Goal: Information Seeking & Learning: Learn about a topic

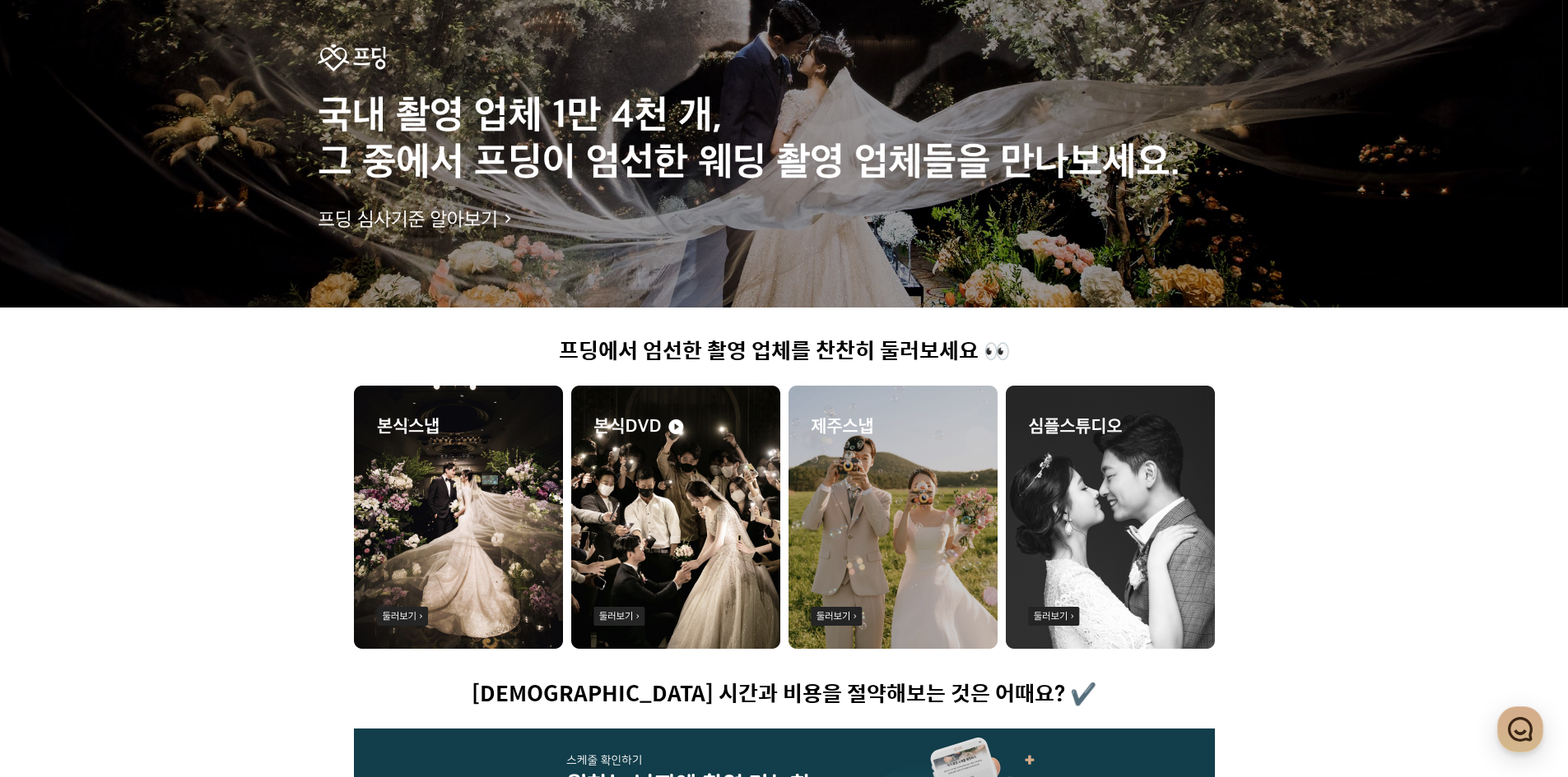
scroll to position [329, 0]
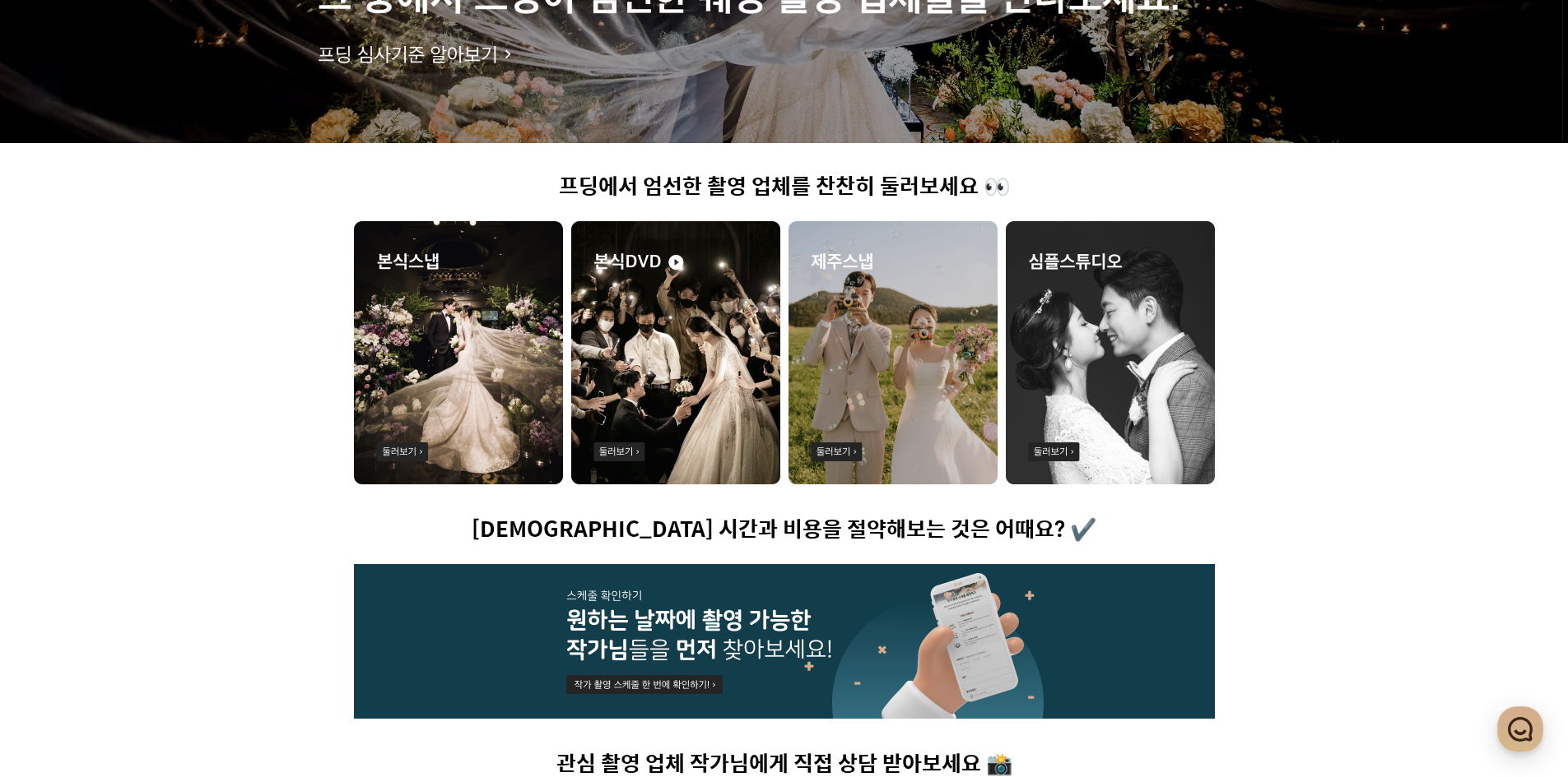
click at [447, 393] on img at bounding box center [458, 352] width 209 height 263
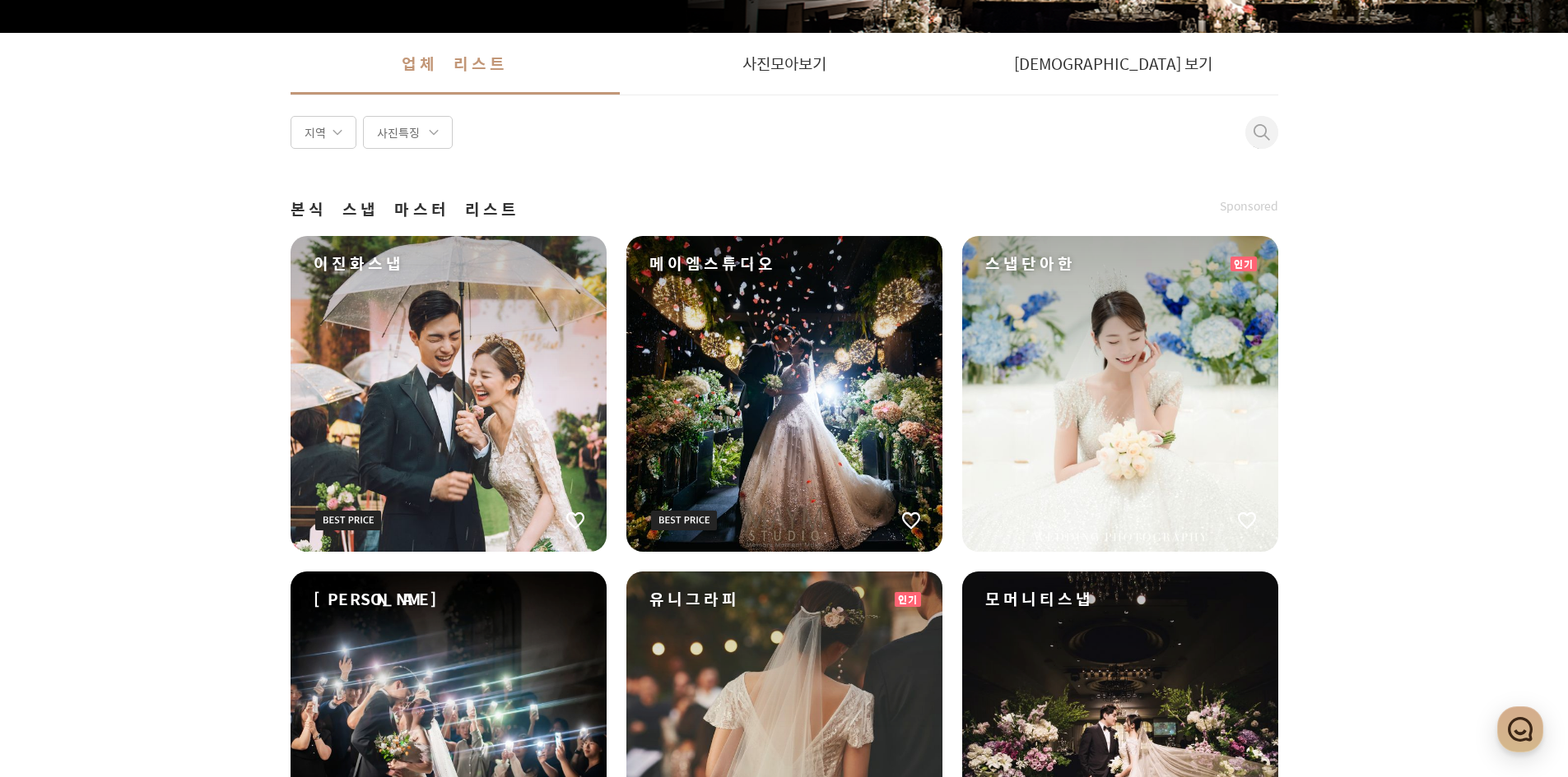
scroll to position [329, 0]
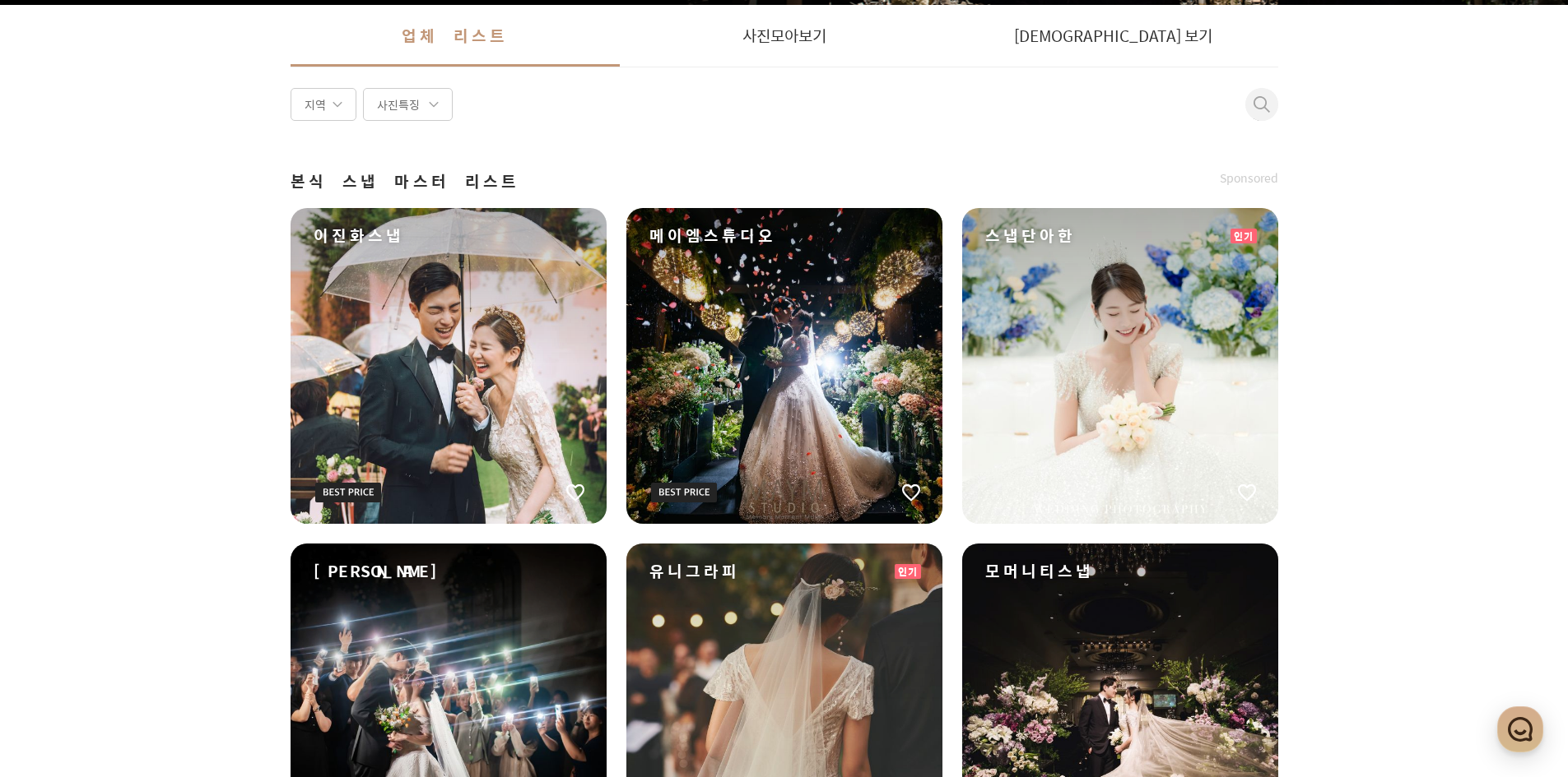
click at [1158, 380] on div "스냅단아한" at bounding box center [1120, 367] width 316 height 316
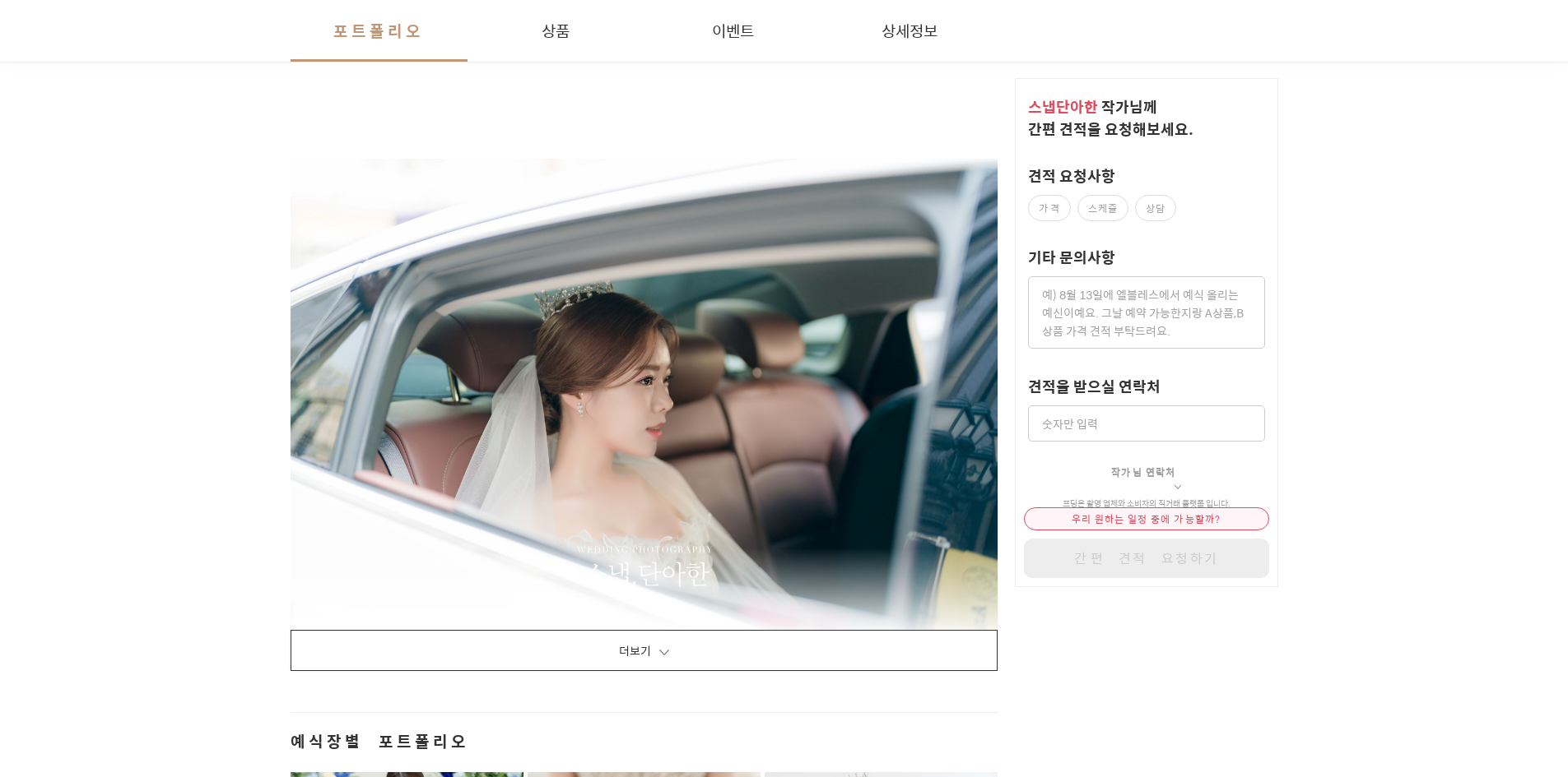
scroll to position [2057, 0]
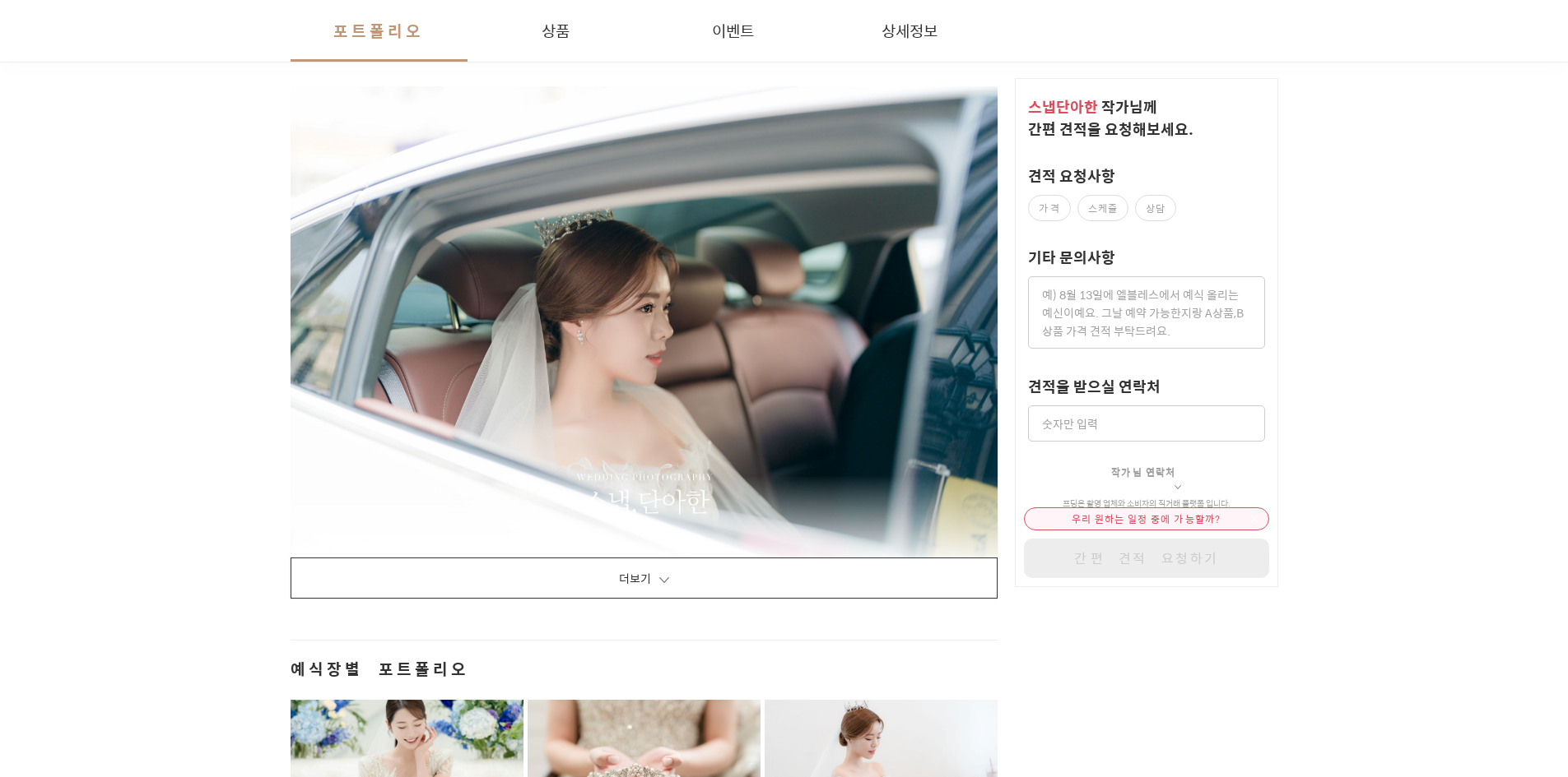
click at [659, 558] on button "더보기" at bounding box center [644, 578] width 708 height 41
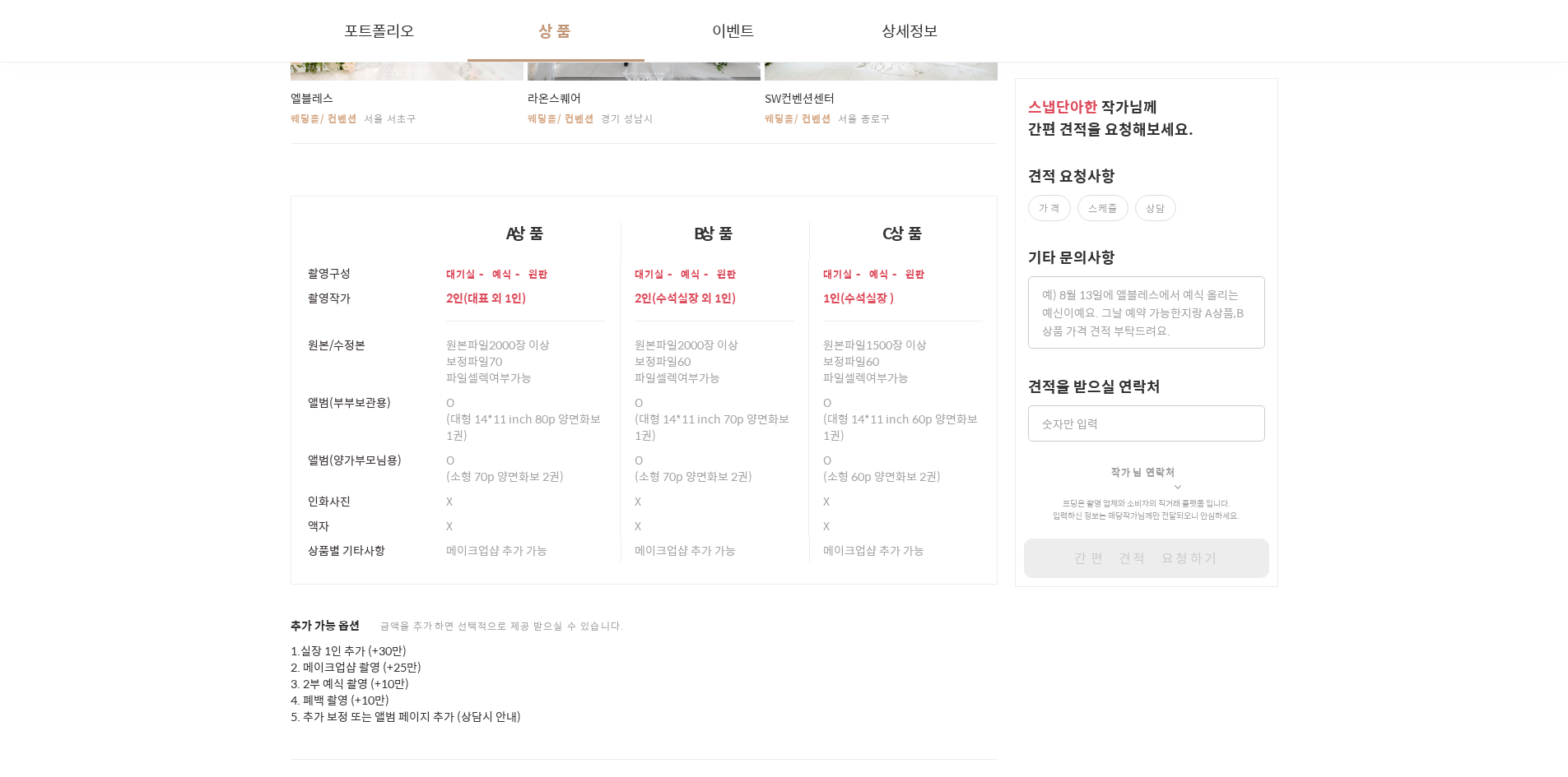
scroll to position [18678, 0]
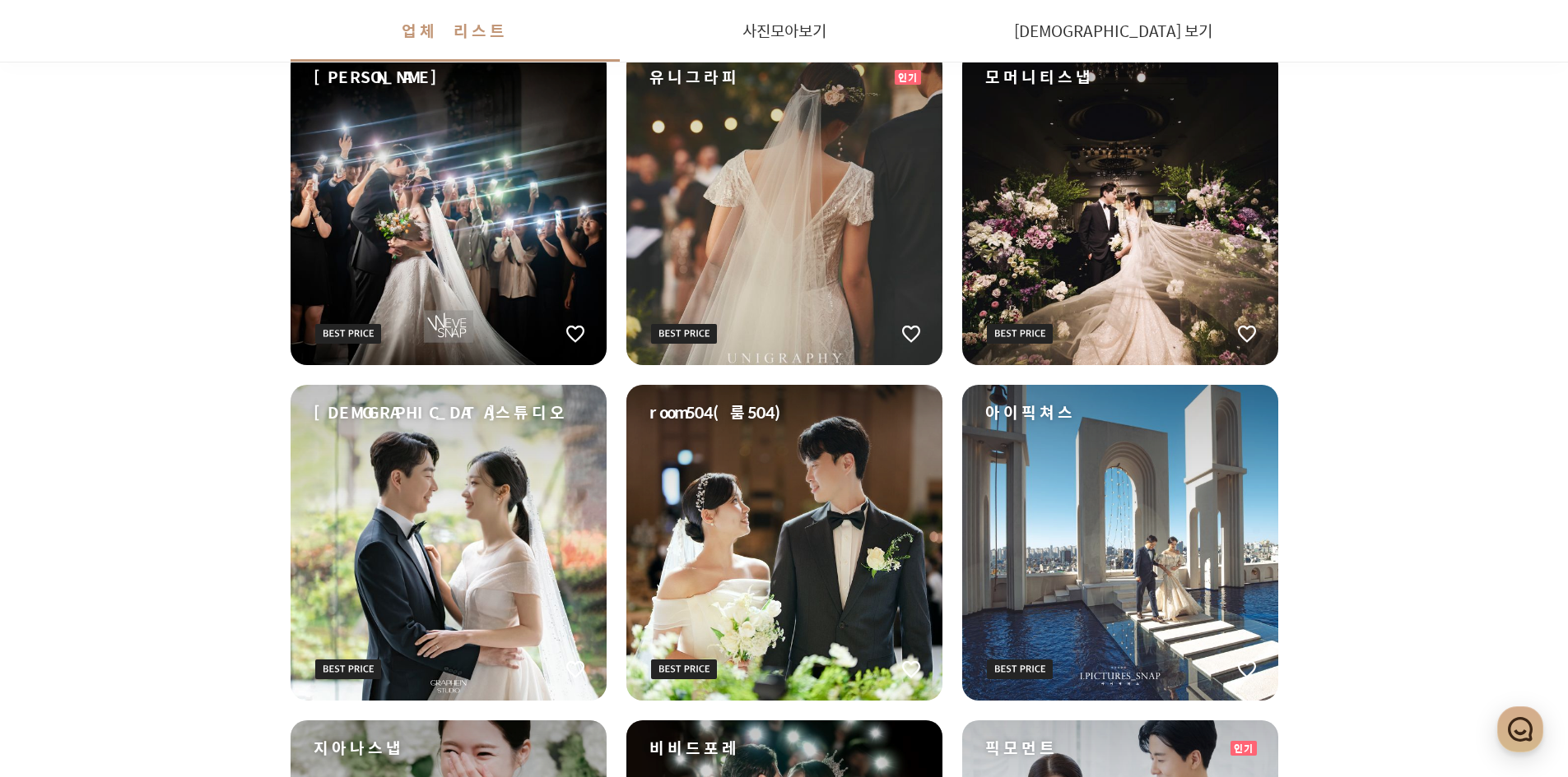
scroll to position [987, 0]
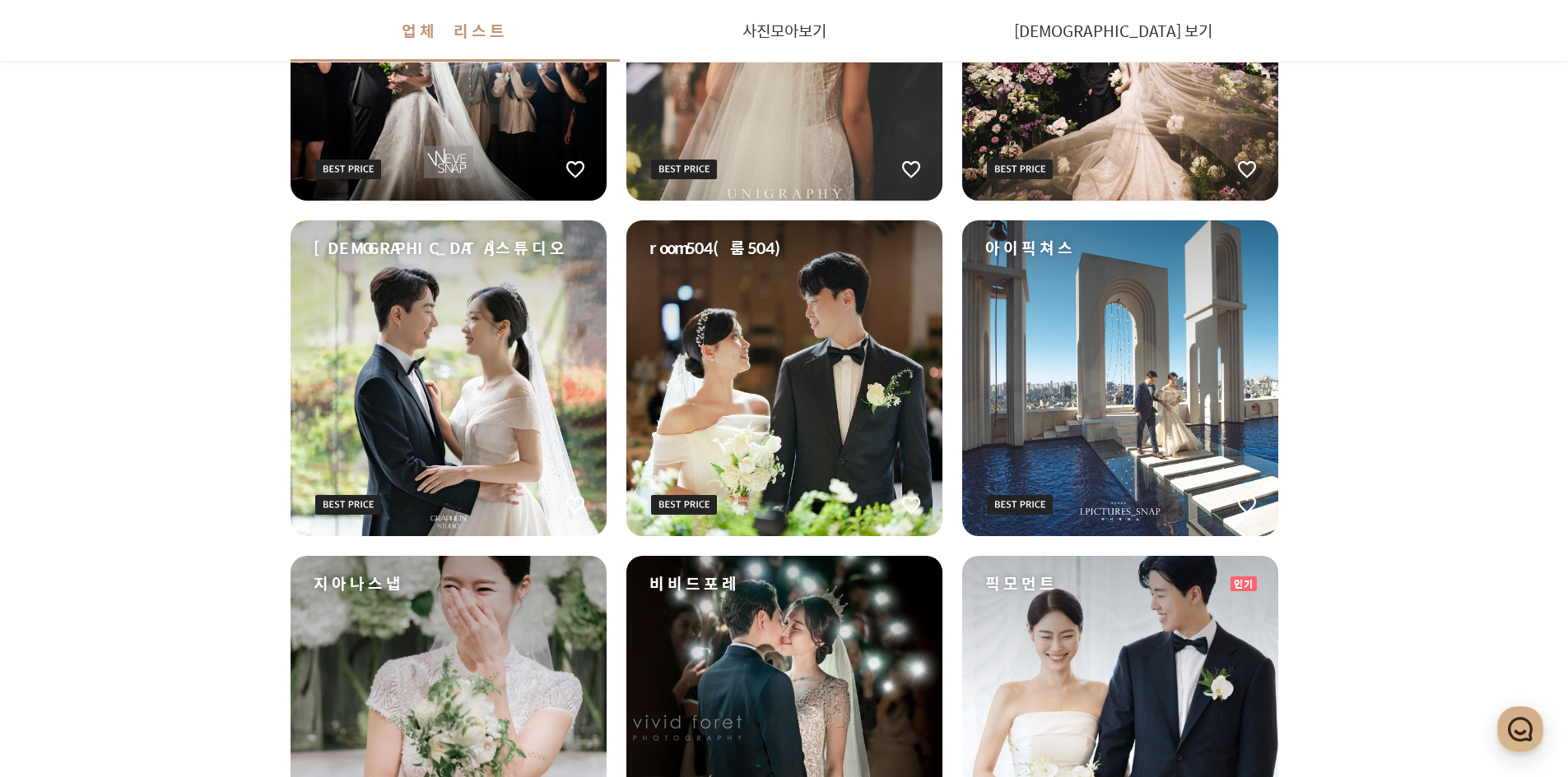
click at [452, 399] on div "[DEMOGRAPHIC_DATA]스튜디오" at bounding box center [449, 379] width 316 height 316
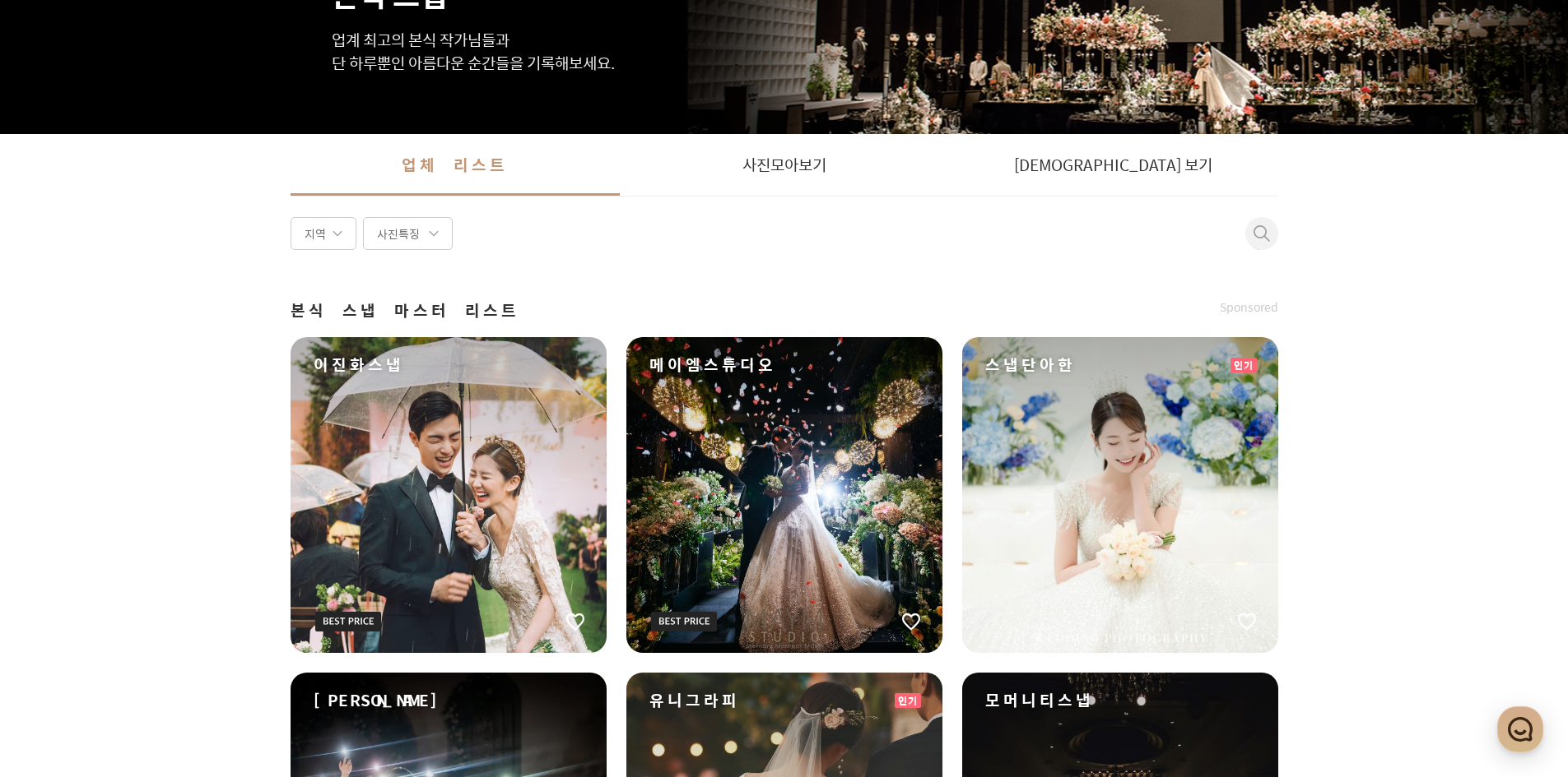
scroll to position [24, 0]
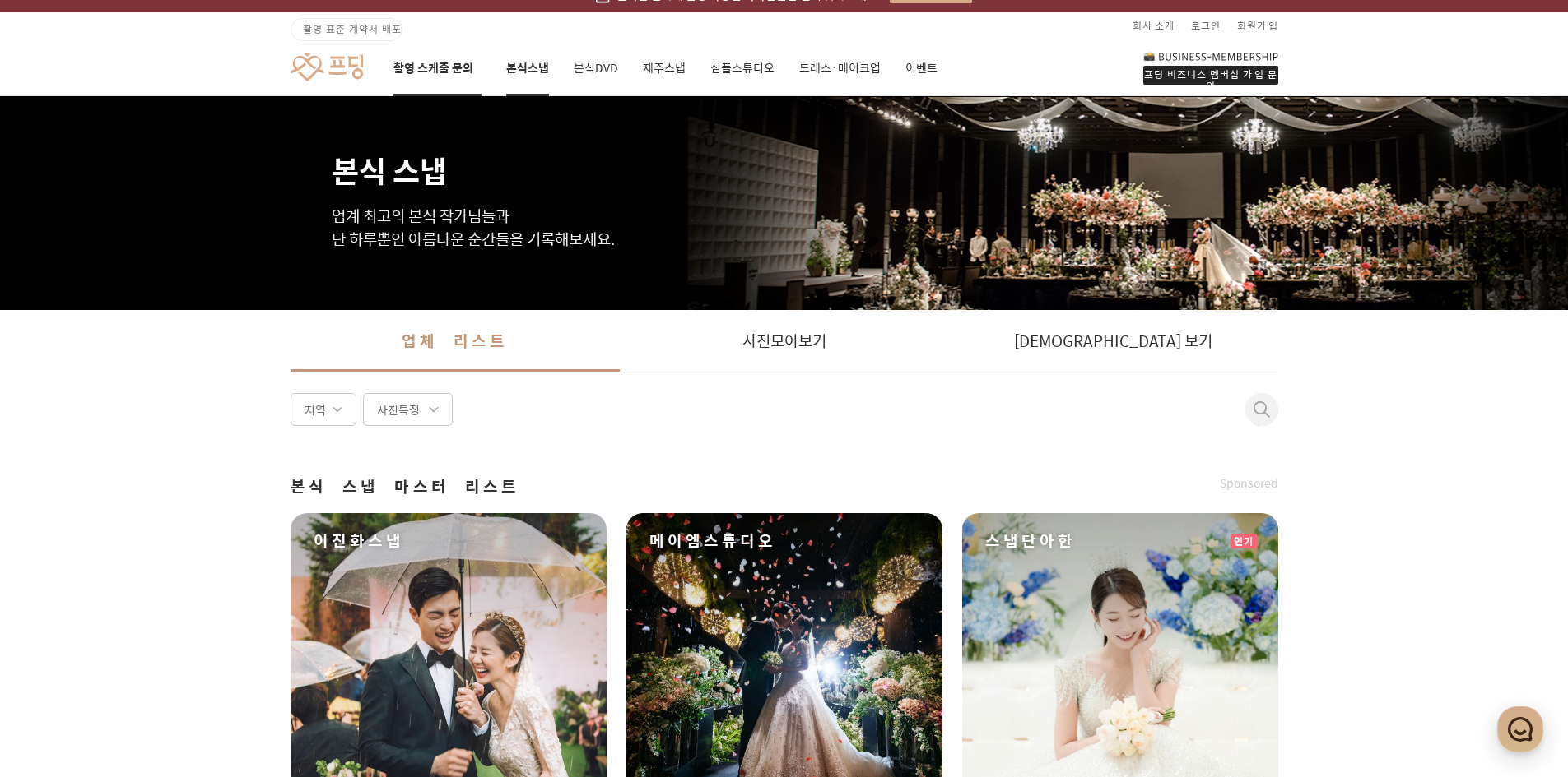
click at [427, 68] on link "촬영 스케줄 문의" at bounding box center [437, 68] width 88 height 56
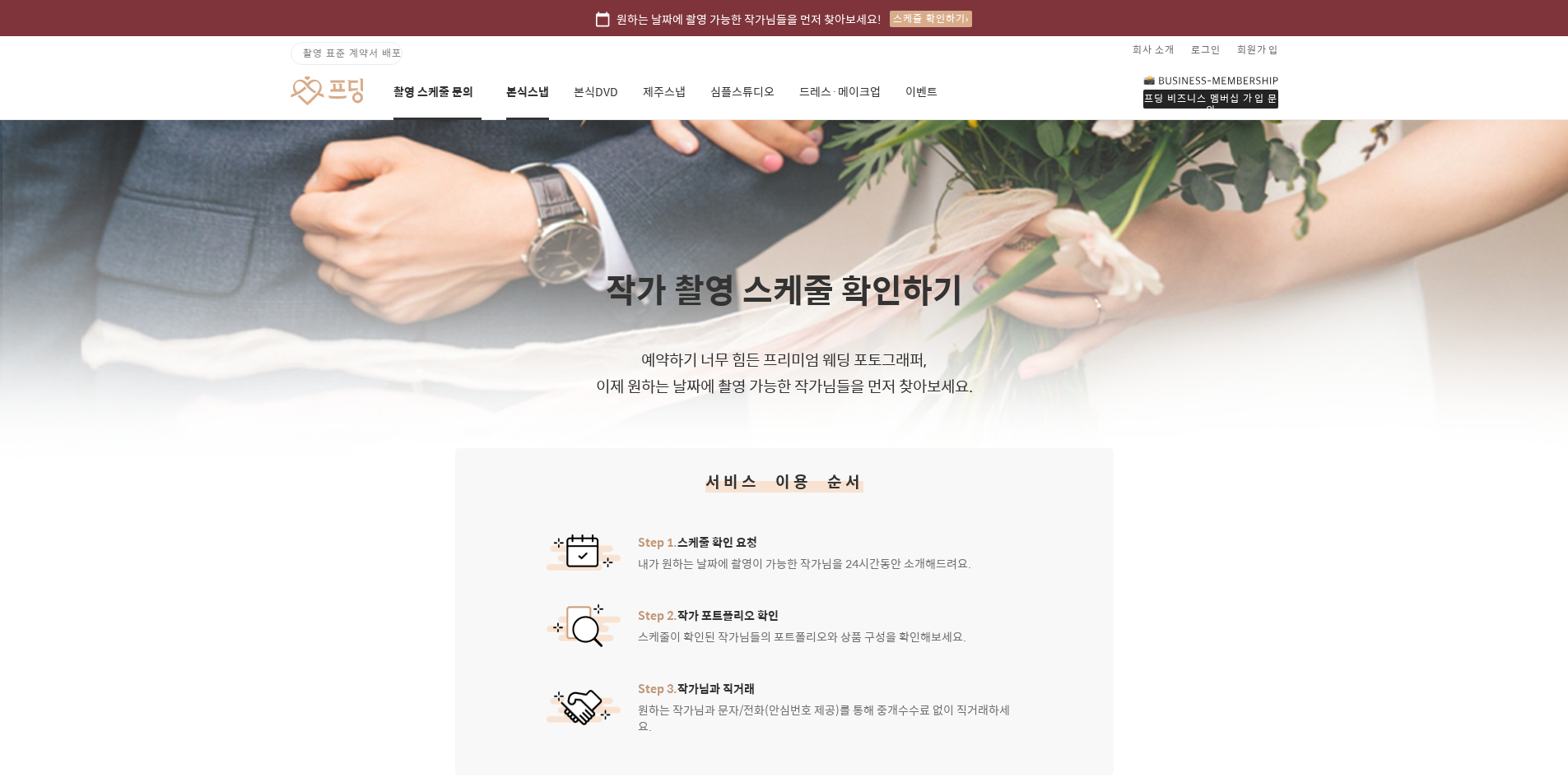
click at [515, 103] on link "본식스냅" at bounding box center [527, 91] width 43 height 56
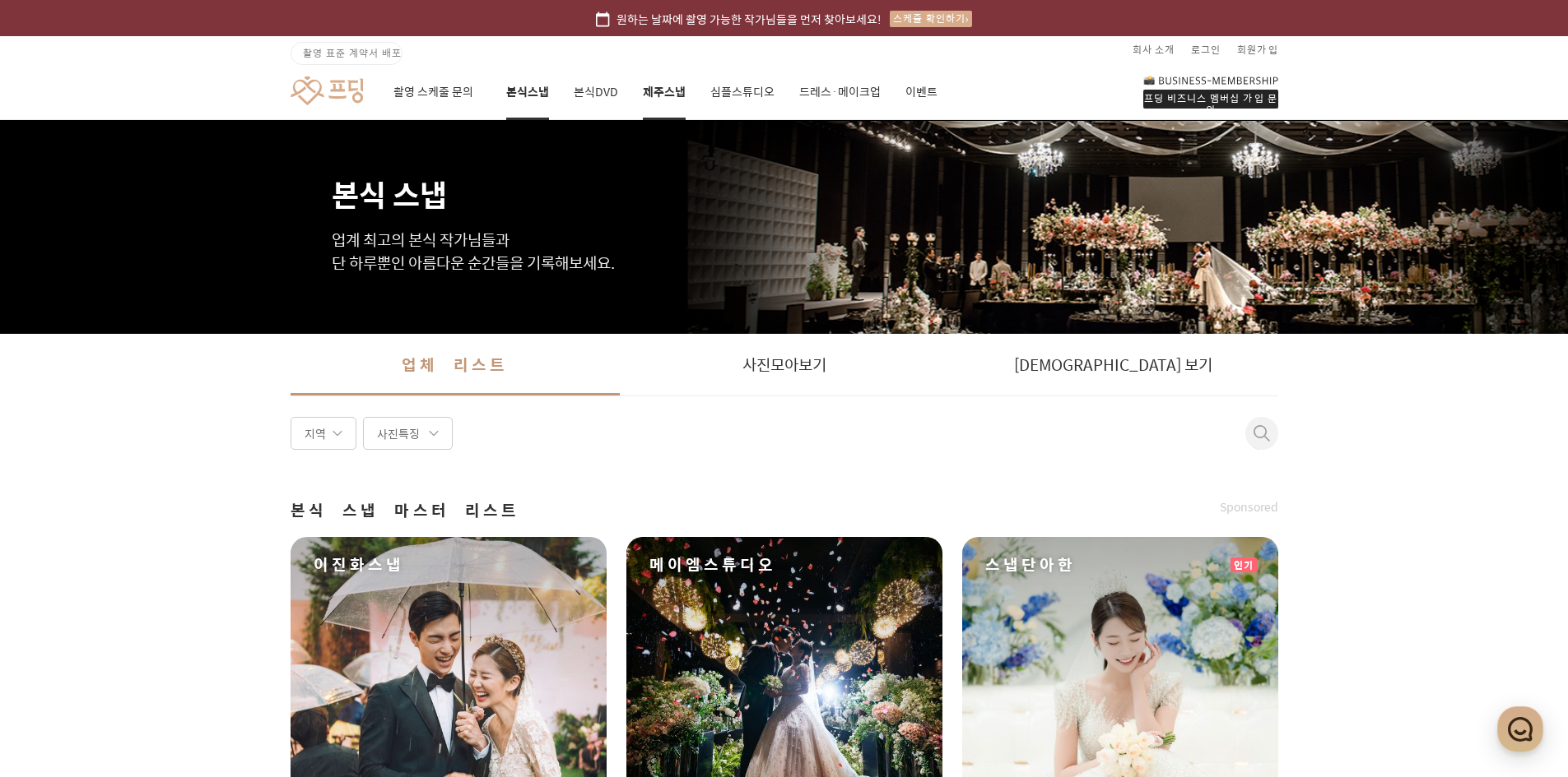
click at [662, 109] on link "제주스냅" at bounding box center [664, 91] width 43 height 56
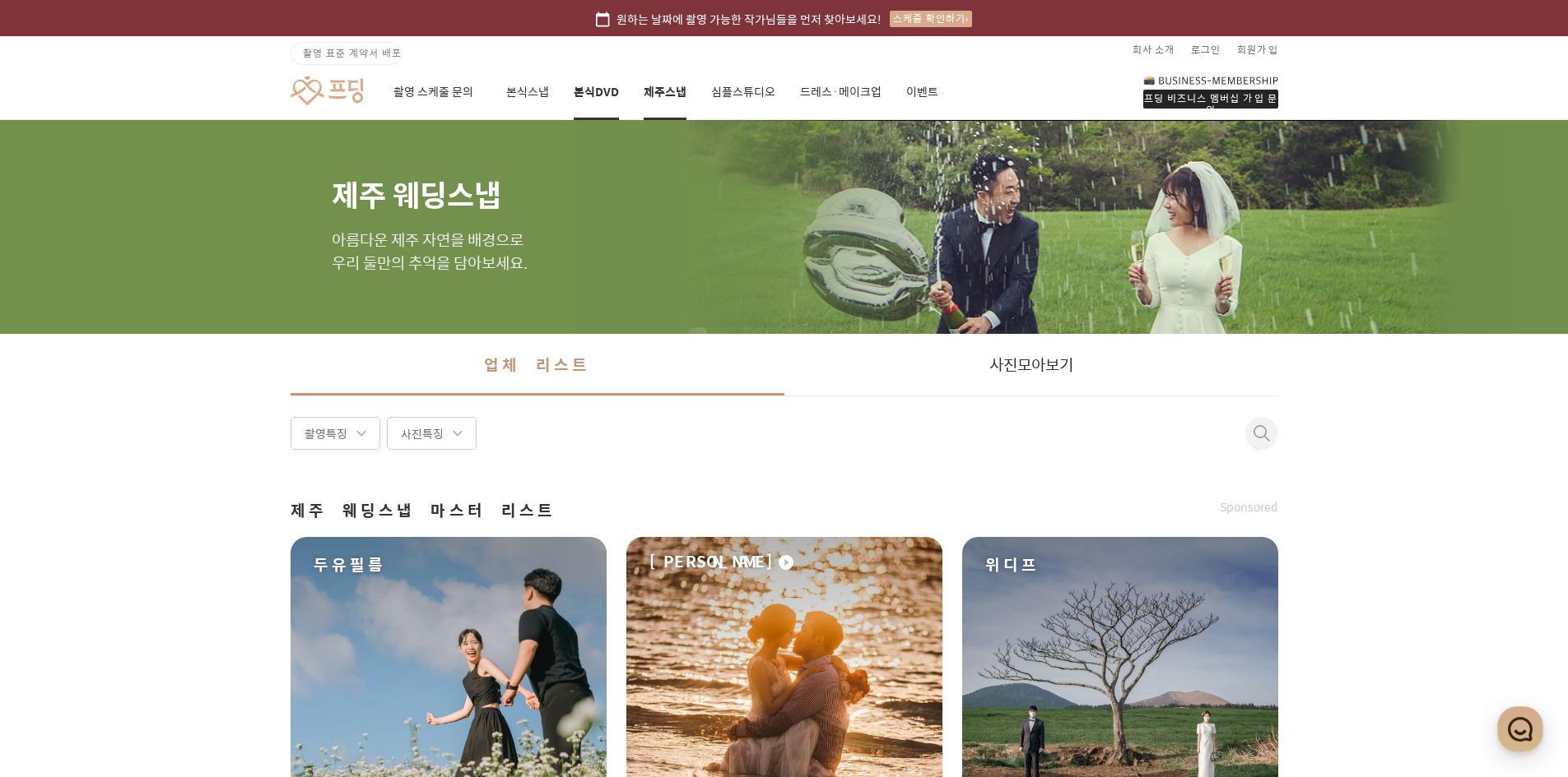
click at [601, 100] on link "본식DVD" at bounding box center [596, 91] width 46 height 56
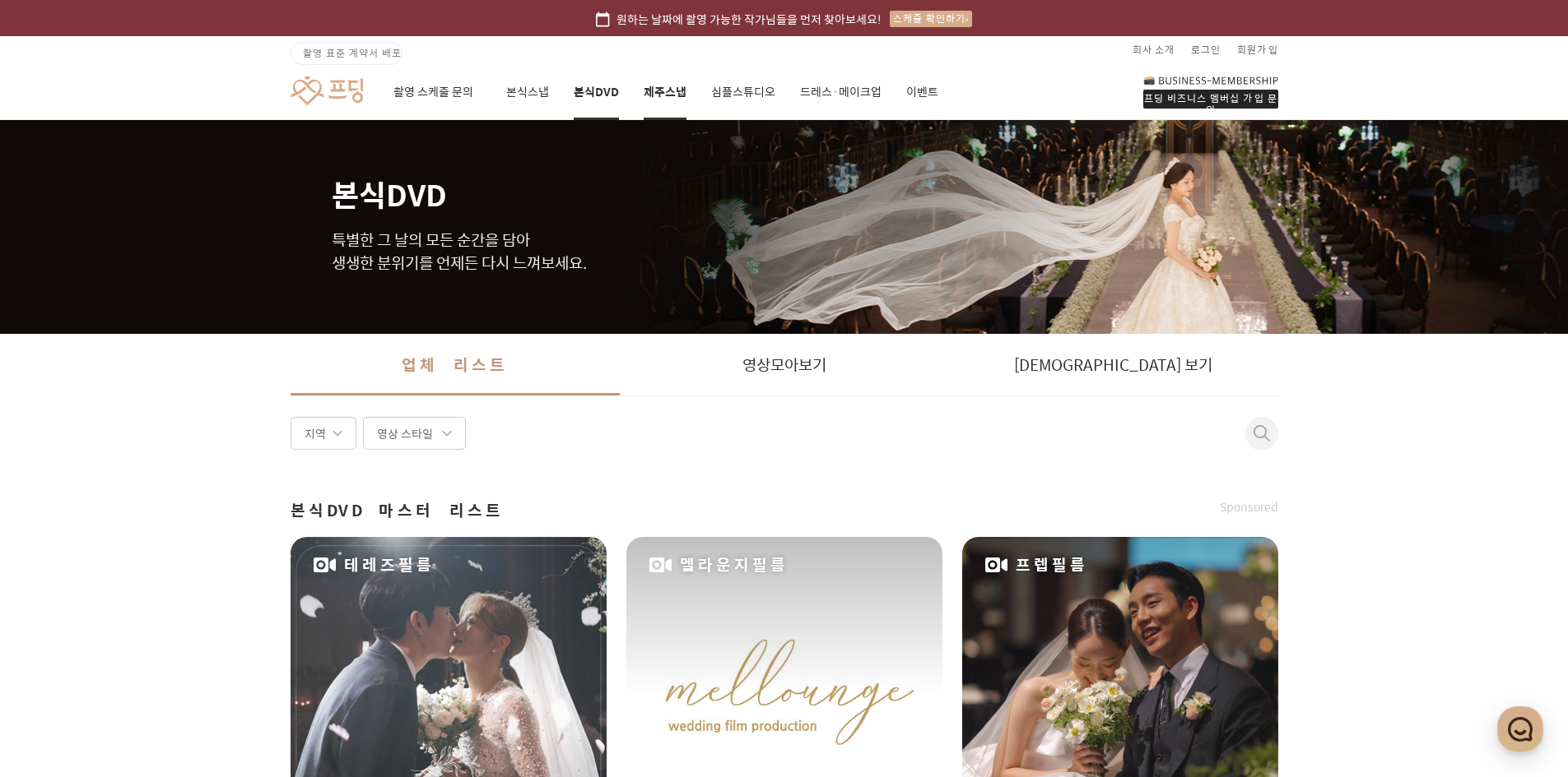
click at [644, 87] on link "제주스냅" at bounding box center [665, 91] width 43 height 56
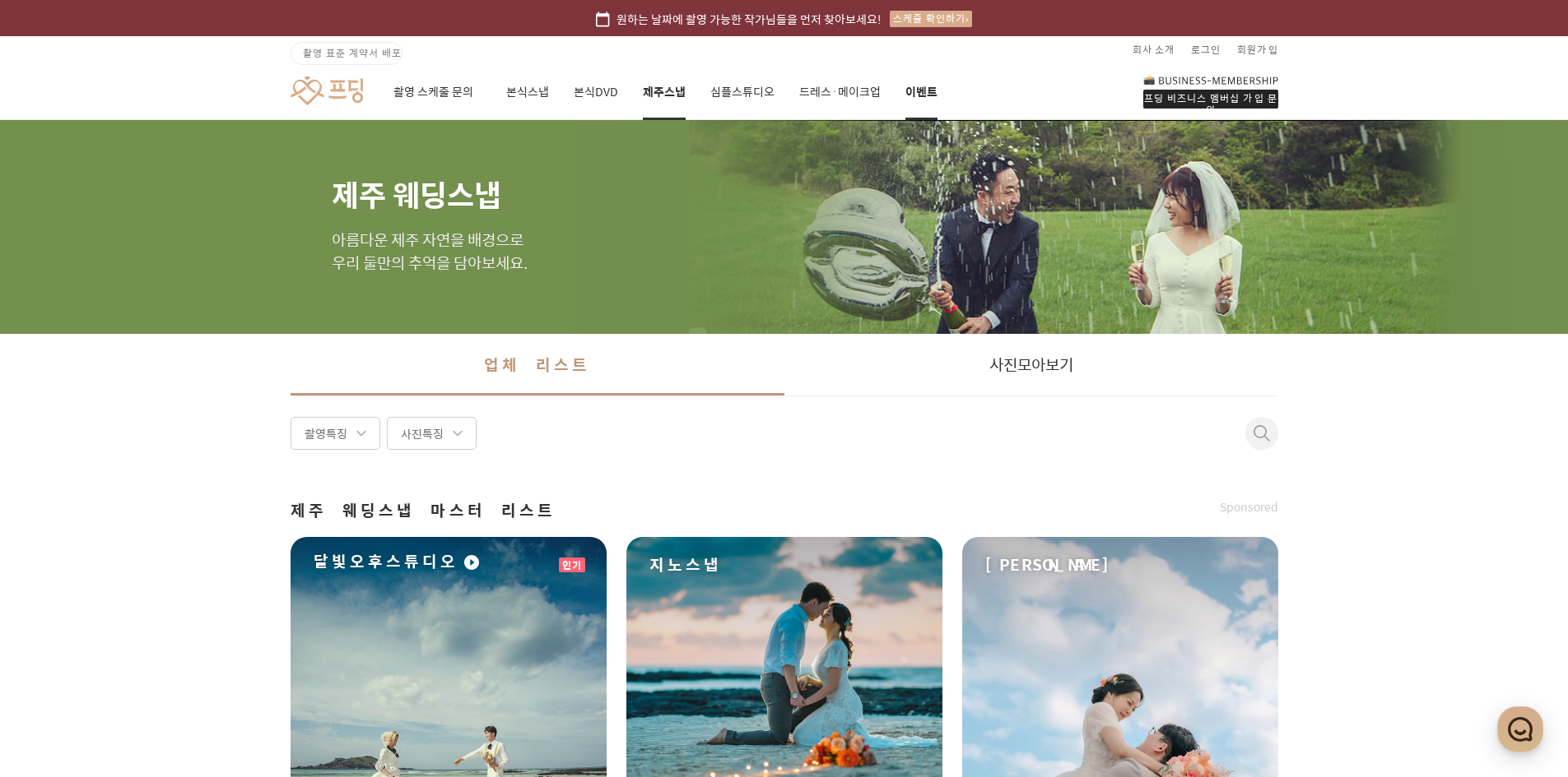
click at [923, 86] on link "이벤트" at bounding box center [921, 91] width 32 height 56
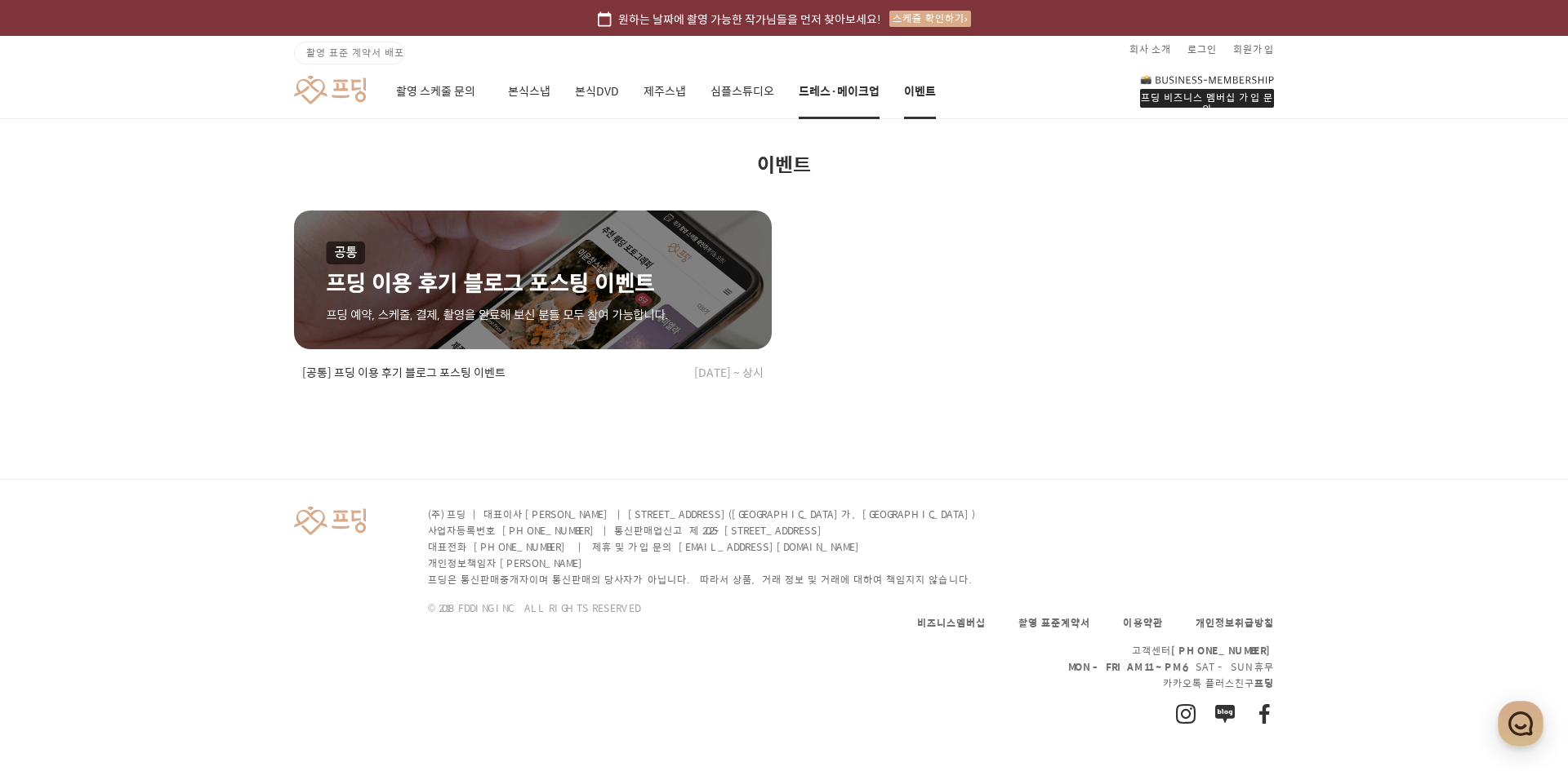
click at [828, 94] on link "드레스·메이크업" at bounding box center [839, 91] width 81 height 56
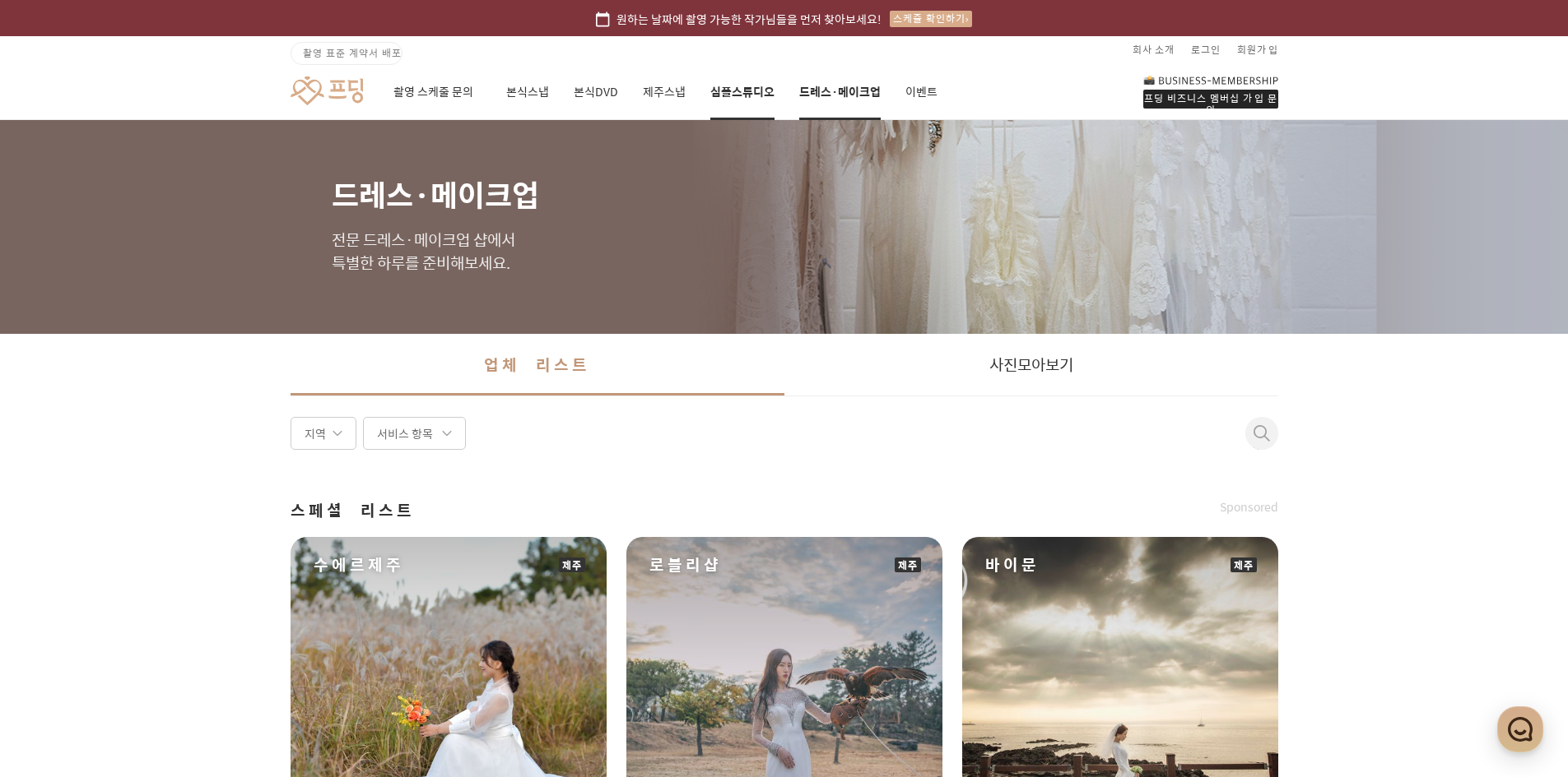
click at [746, 93] on link "심플스튜디오" at bounding box center [742, 91] width 64 height 56
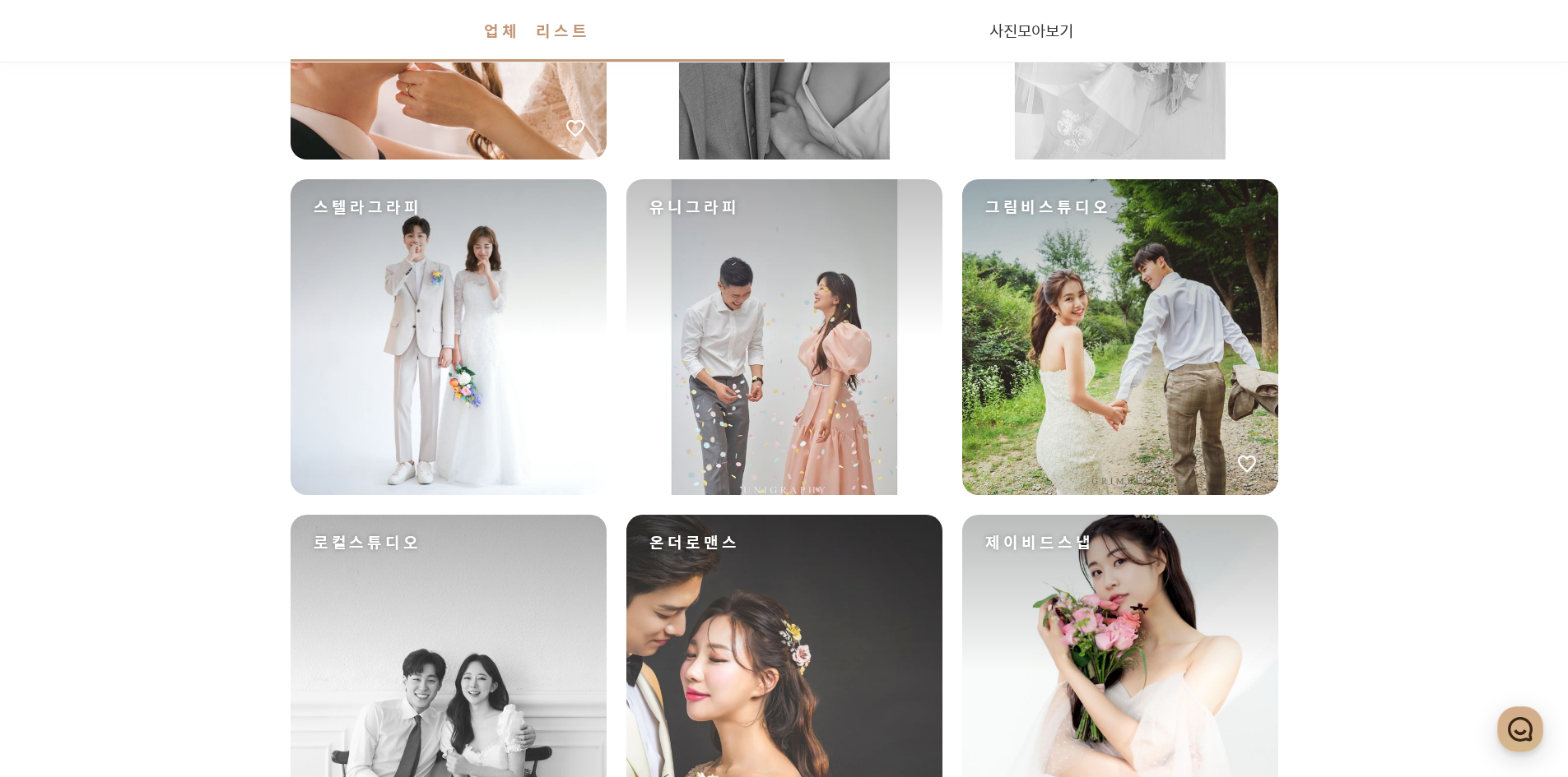
scroll to position [987, 0]
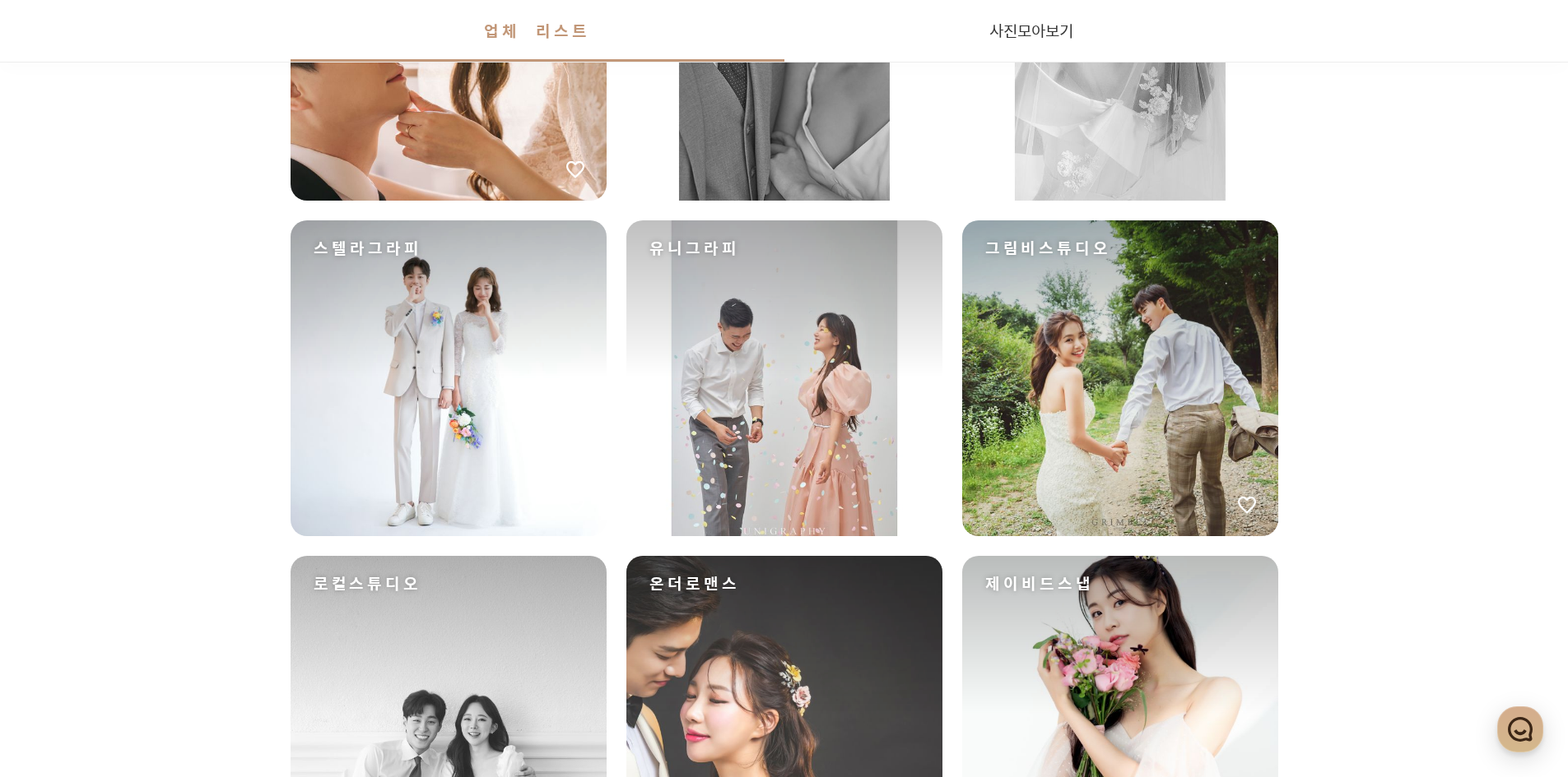
click at [759, 137] on div "메르시1205" at bounding box center [784, 43] width 316 height 316
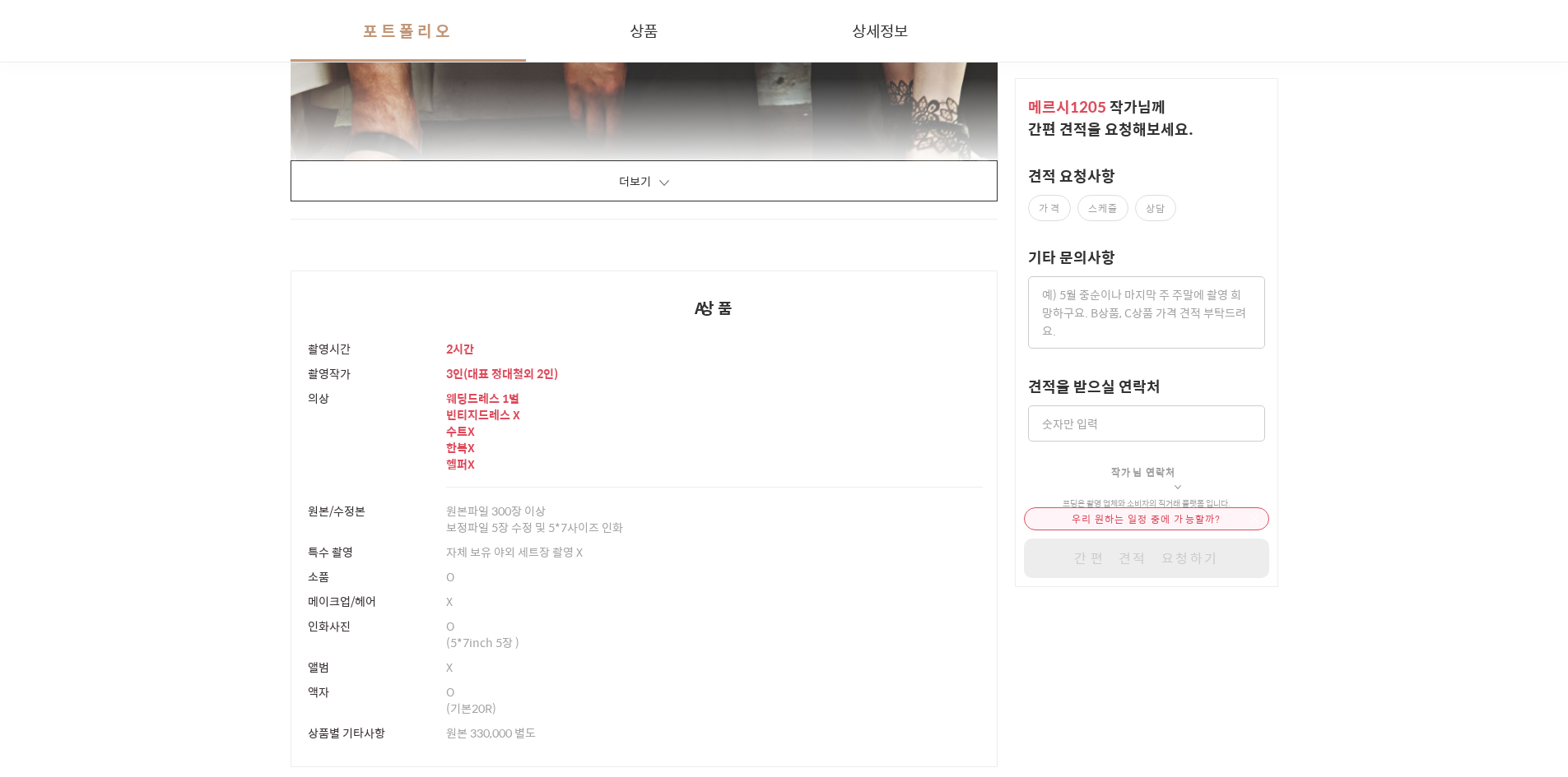
scroll to position [2879, 0]
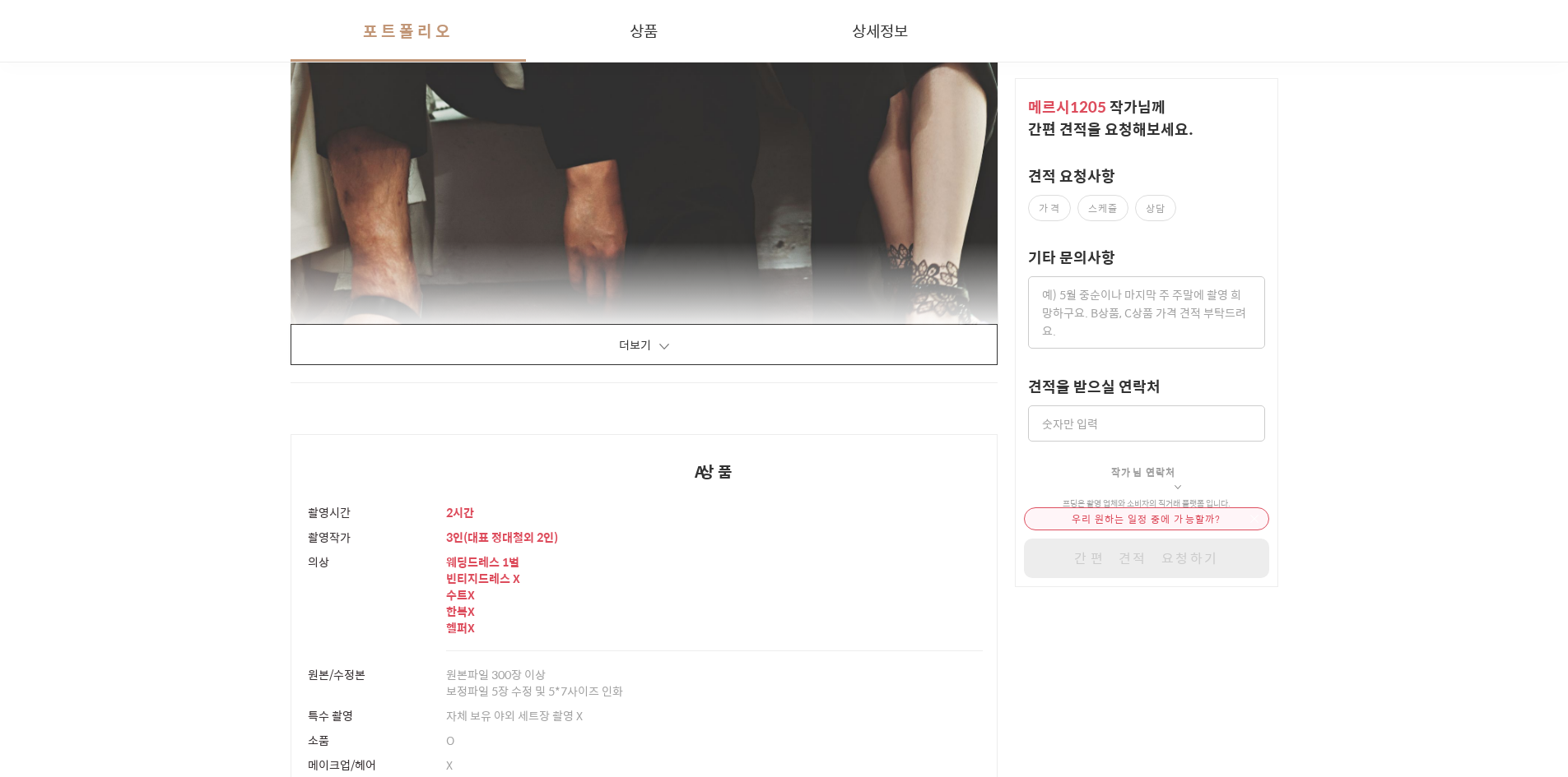
click at [645, 347] on button "더보기" at bounding box center [644, 344] width 708 height 41
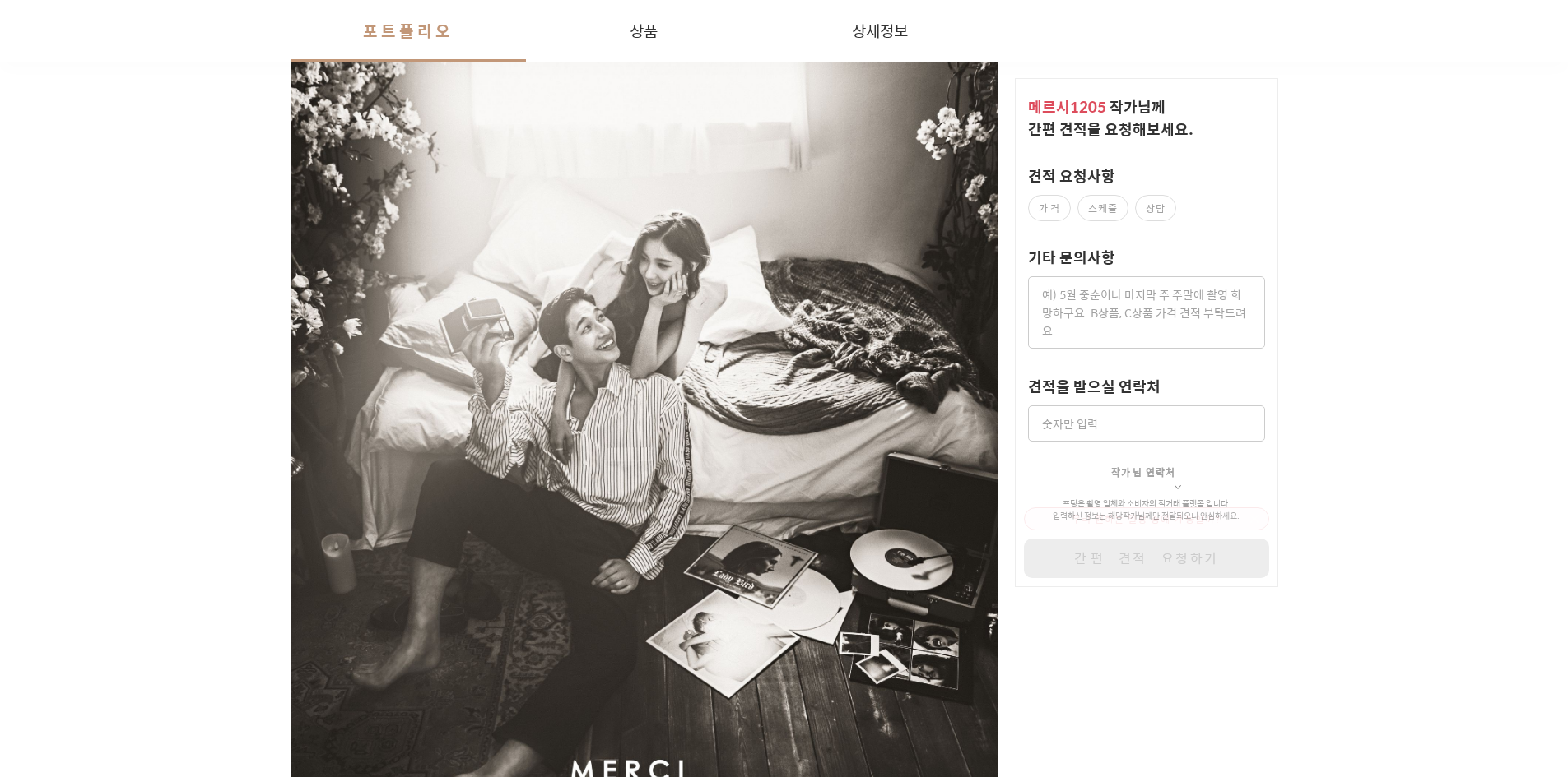
scroll to position [4114, 0]
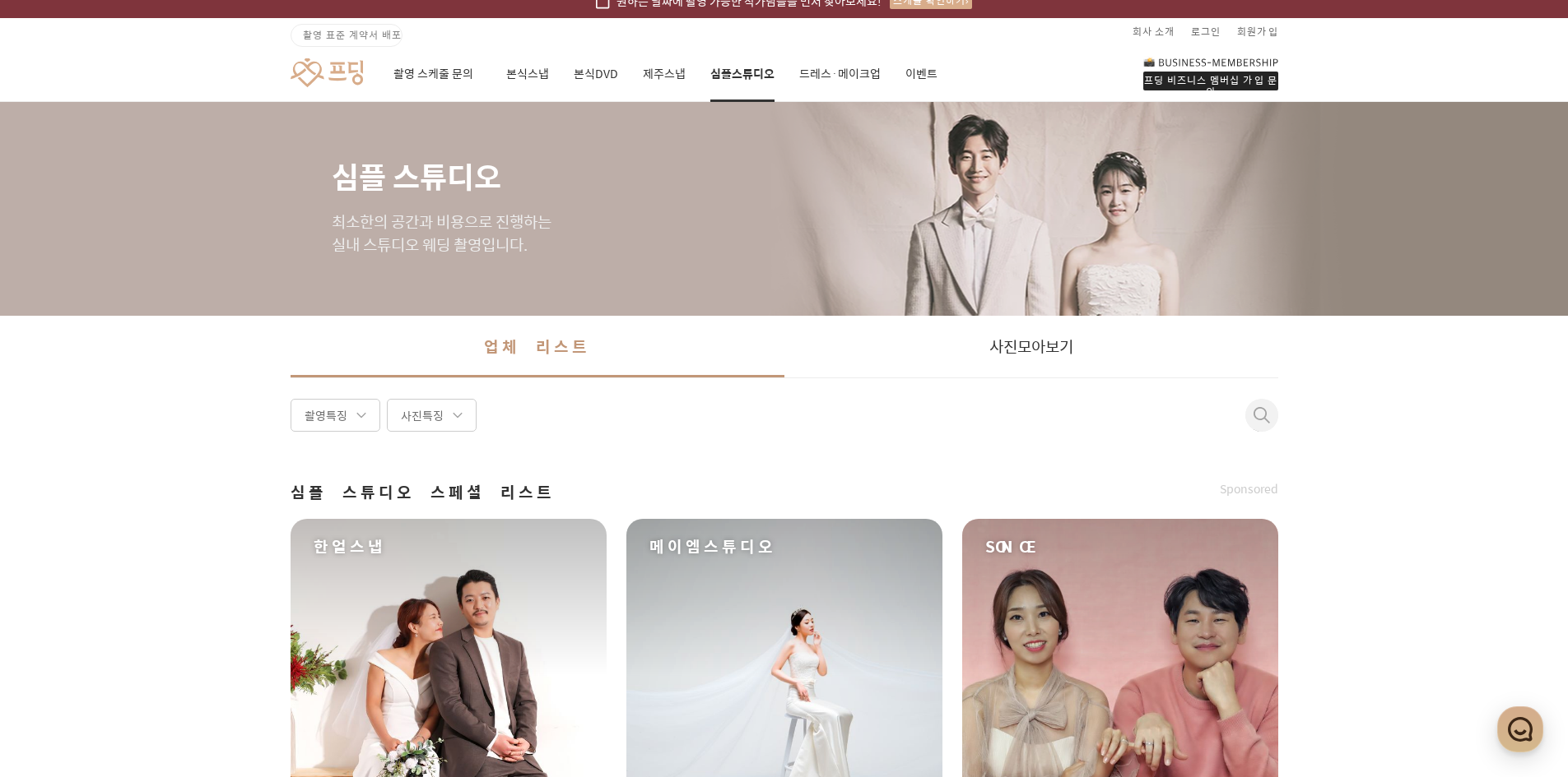
scroll to position [14, 0]
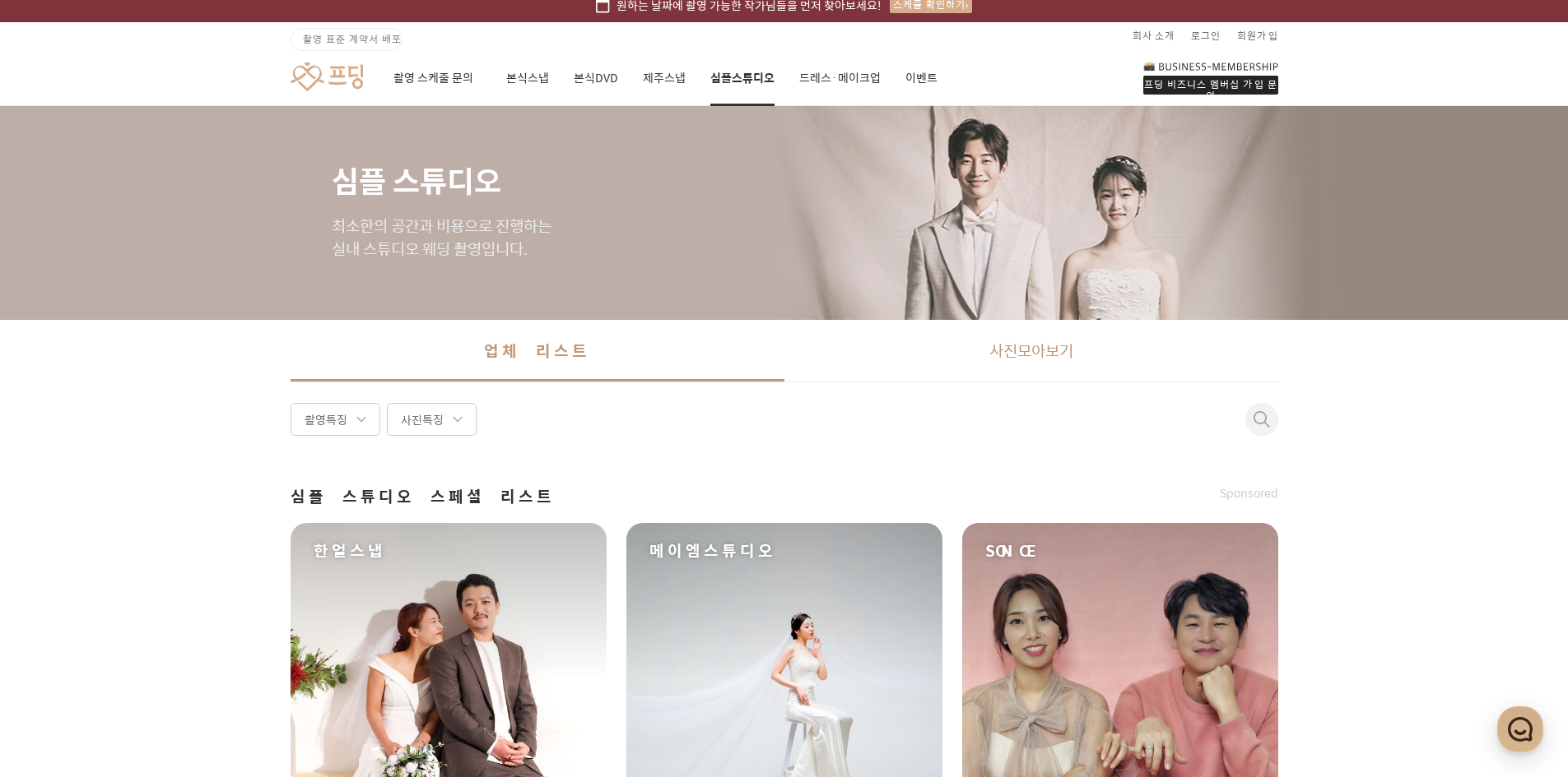
click at [950, 342] on link "사진 모아보기" at bounding box center [1031, 350] width 493 height 62
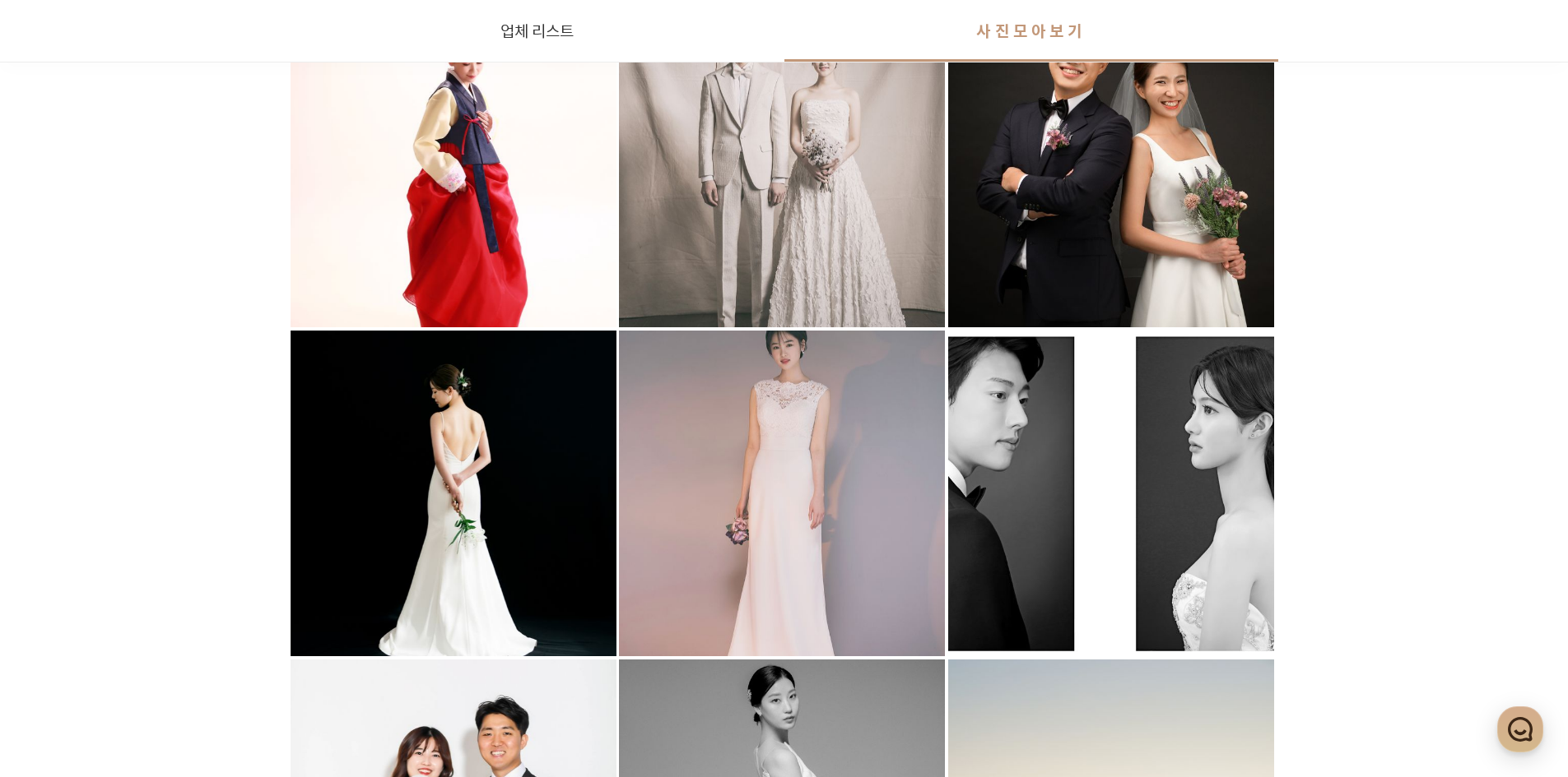
scroll to position [905, 0]
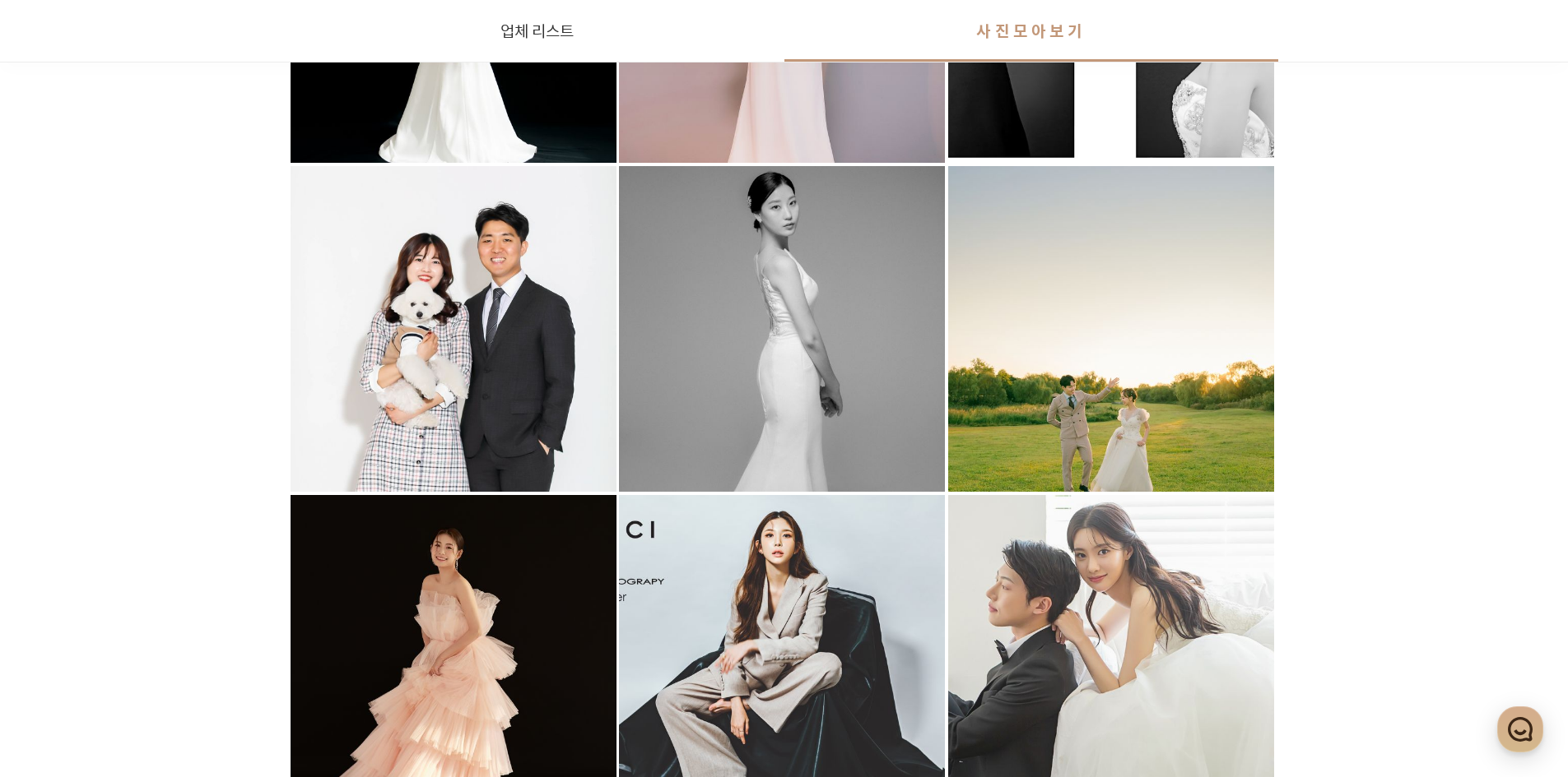
scroll to position [14, 0]
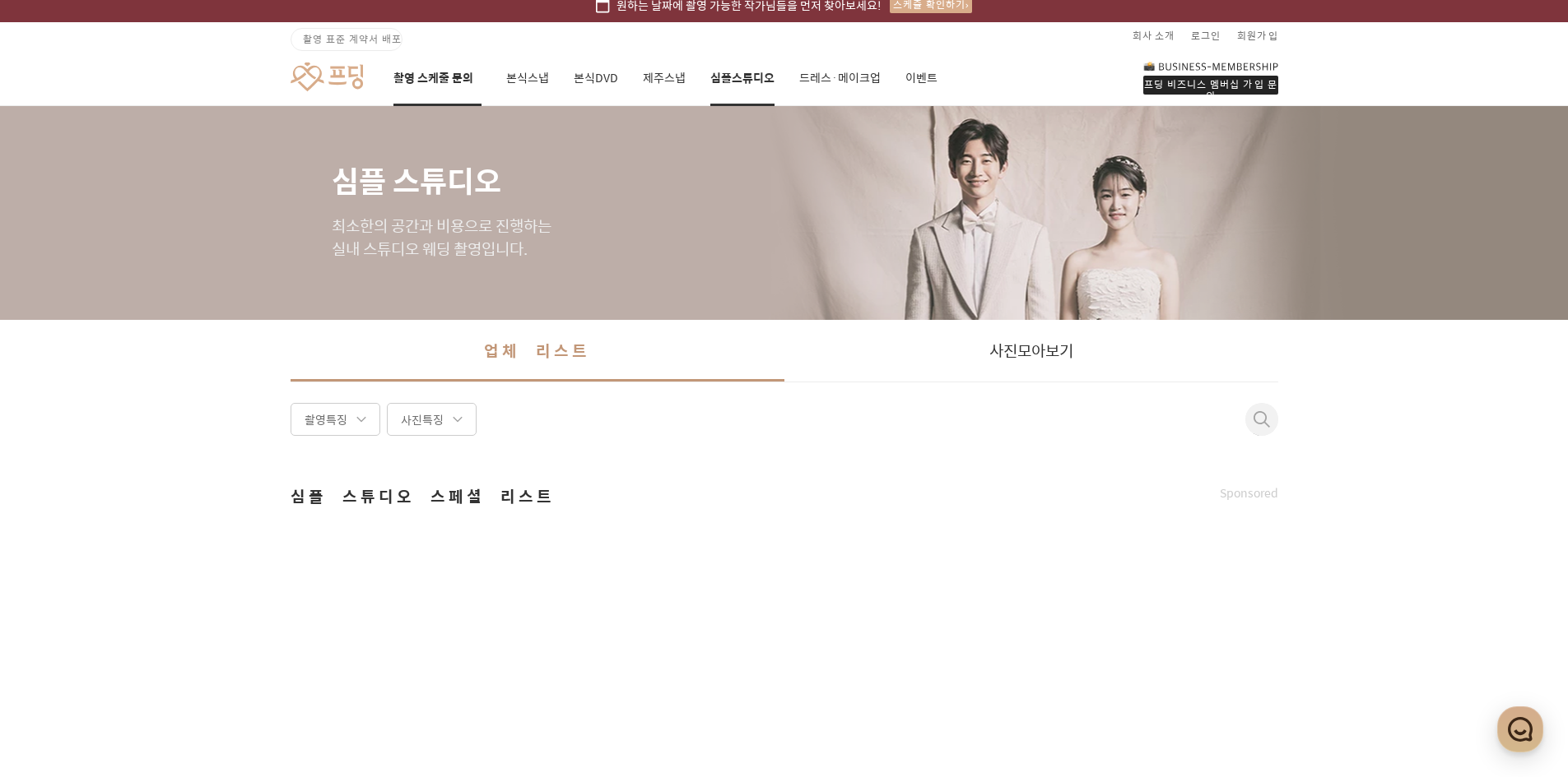
click at [413, 69] on link "촬영 스케줄 문의" at bounding box center [437, 78] width 88 height 56
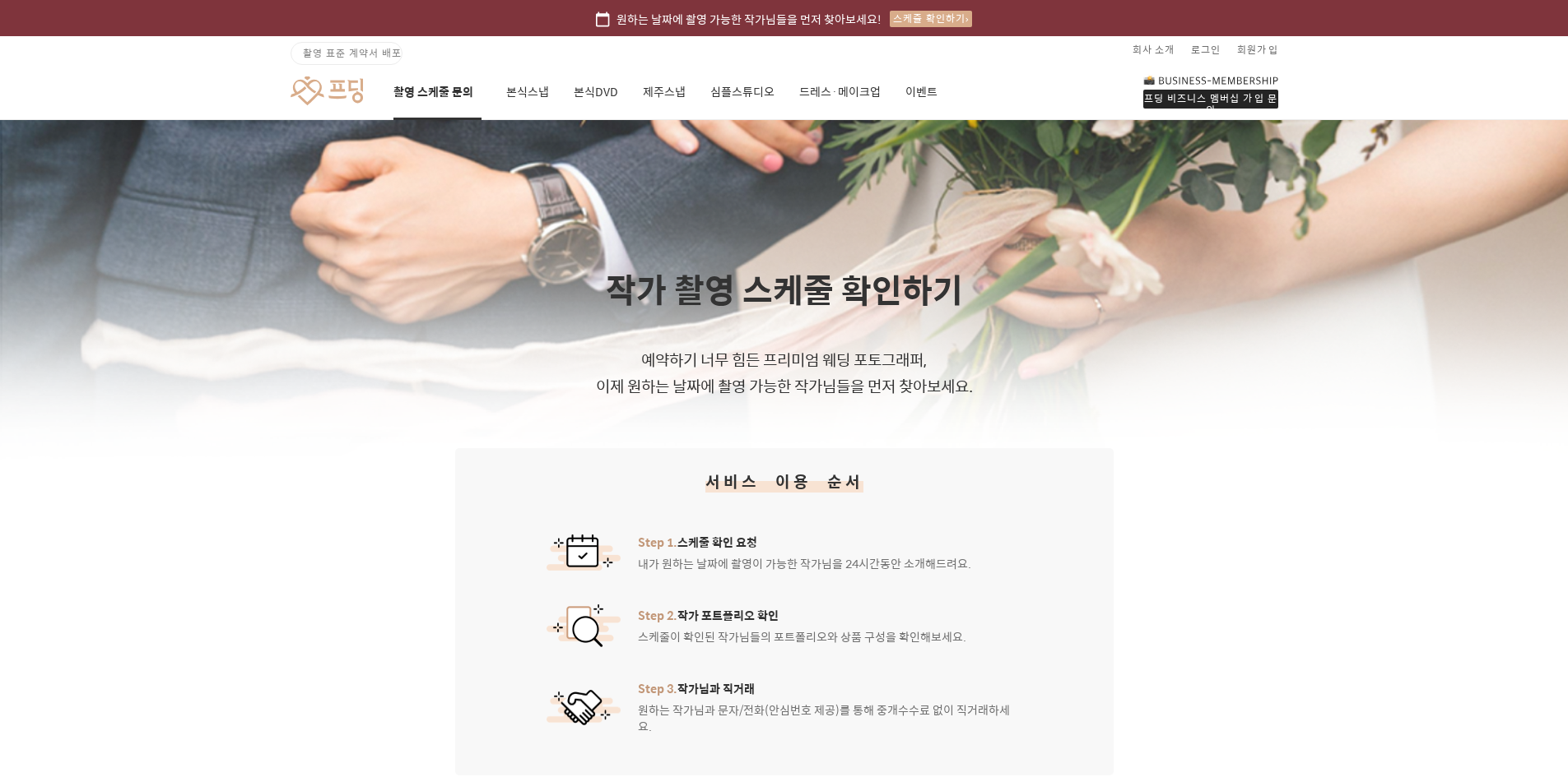
click at [499, 84] on div "촬영 스케줄 문의 본식스냅 본식DVD 제주스냅 심플스튜디오 드레스·메이크업 이벤트" at bounding box center [665, 91] width 544 height 56
click at [509, 88] on link "본식스냅" at bounding box center [527, 91] width 43 height 56
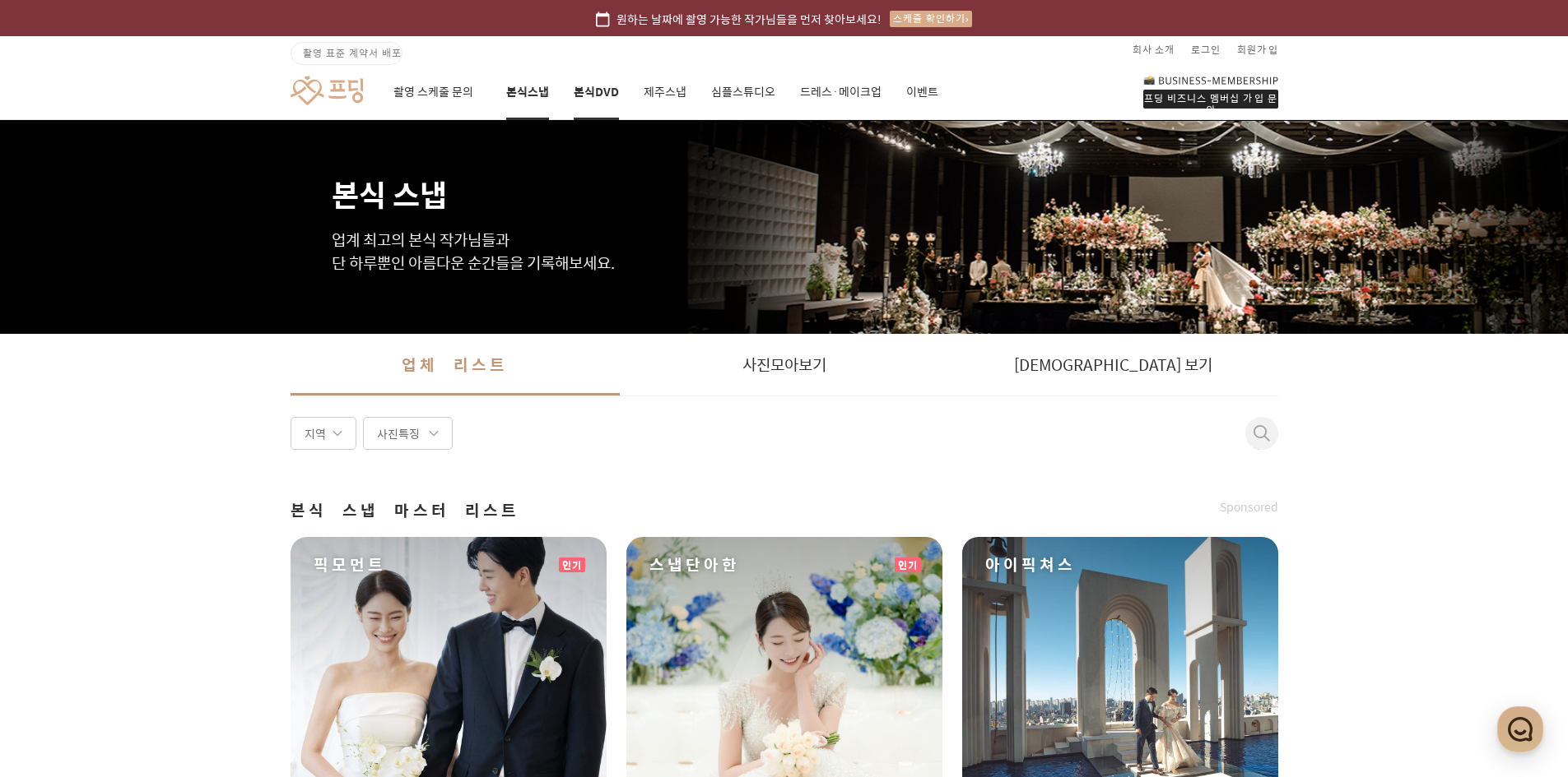
click at [595, 98] on link "본식DVD" at bounding box center [596, 91] width 46 height 56
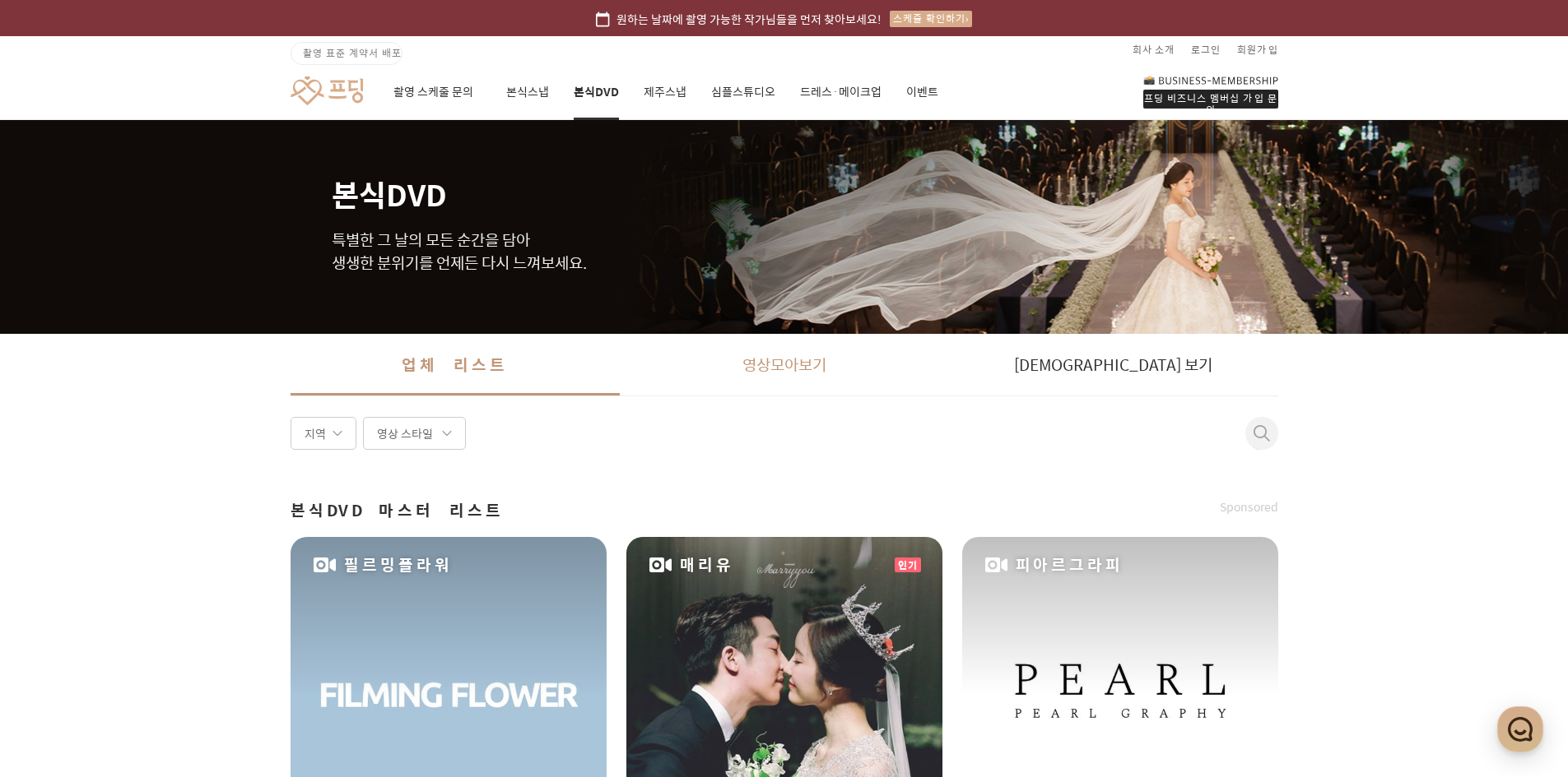
click at [760, 378] on link "영상 모아보기" at bounding box center [785, 365] width 330 height 62
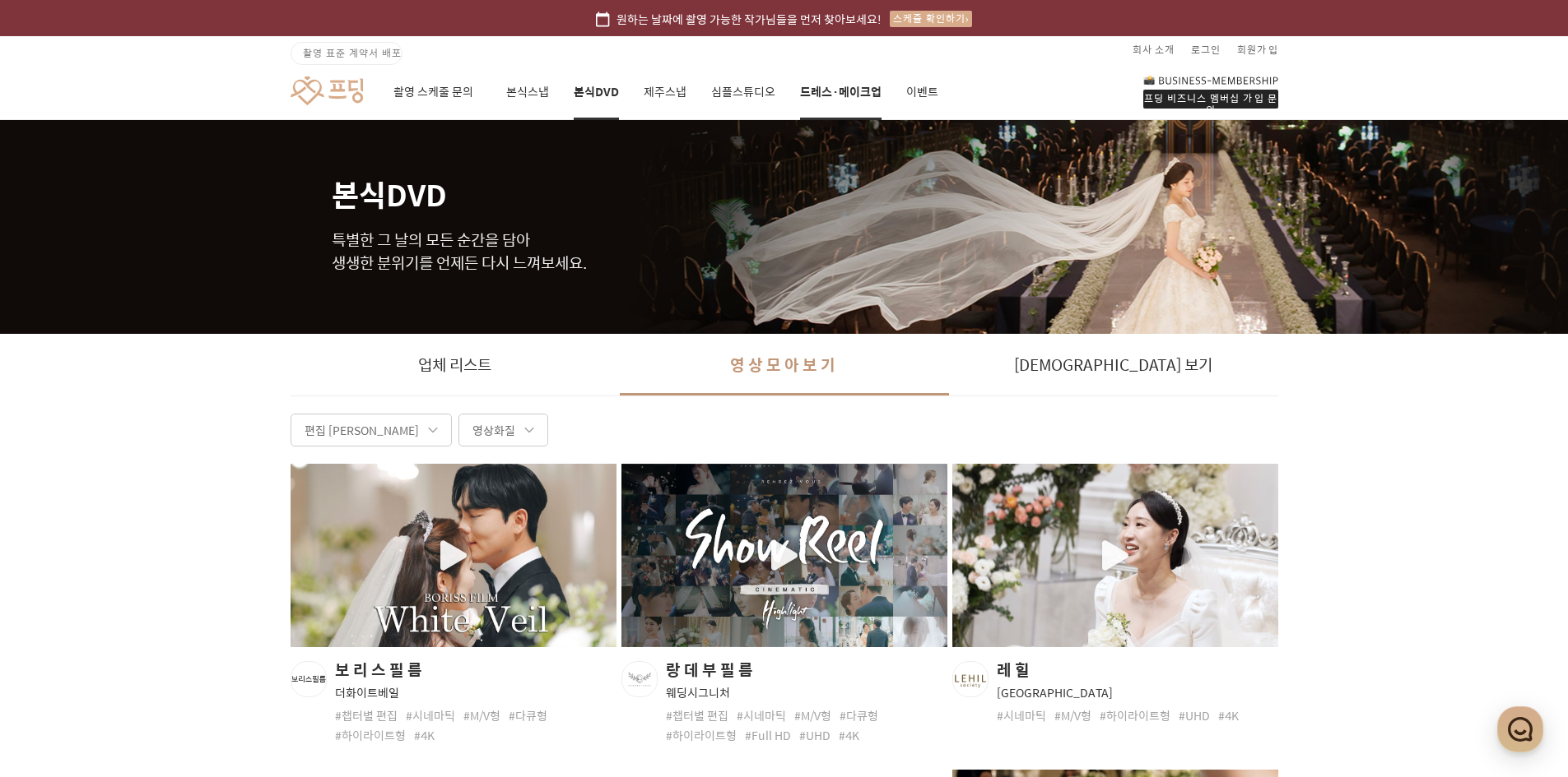
click at [824, 81] on link "드레스·메이크업" at bounding box center [841, 91] width 82 height 56
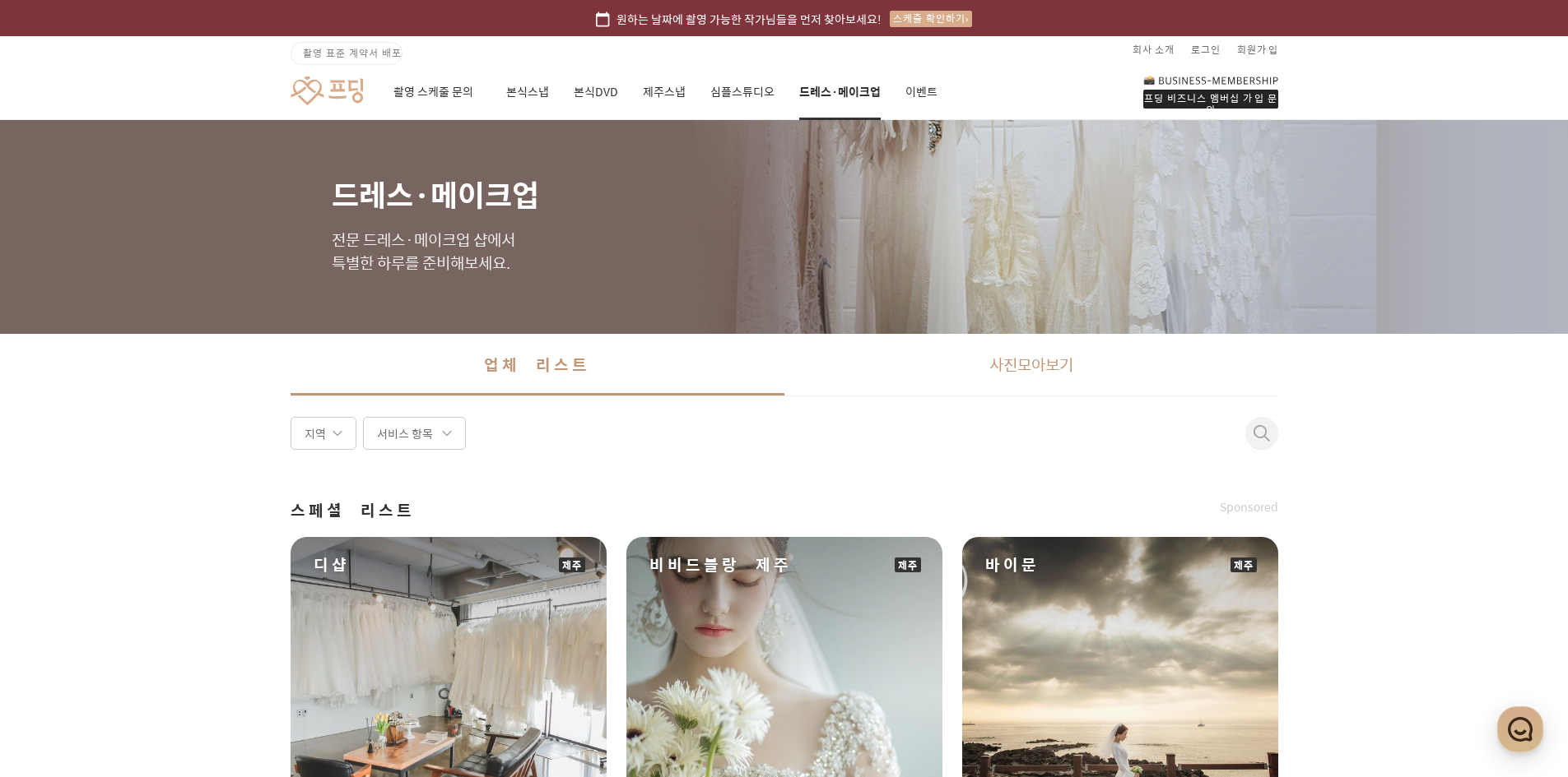
click at [959, 379] on link "사진 모아보기" at bounding box center [1031, 365] width 493 height 62
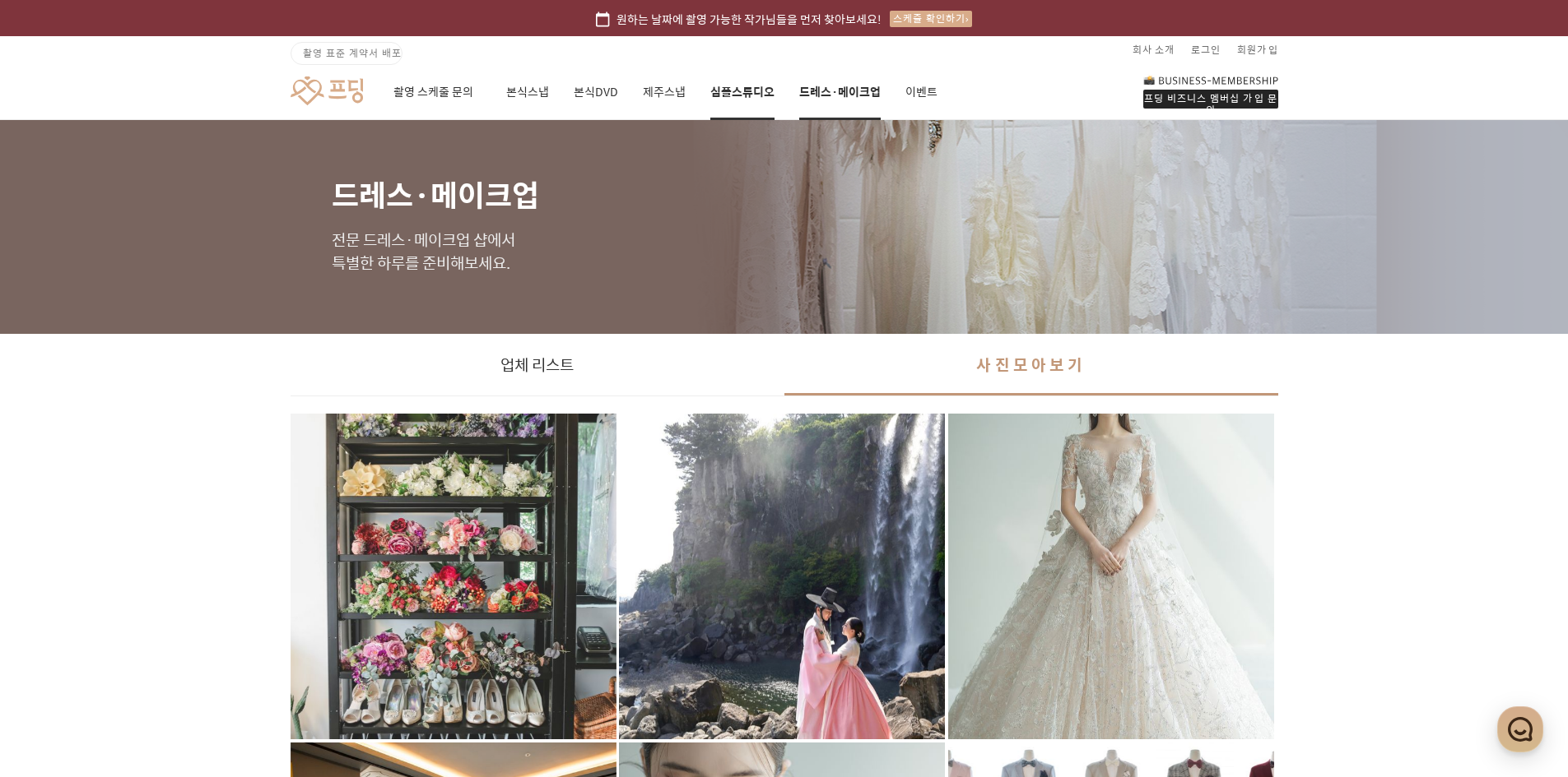
click at [761, 95] on link "심플스튜디오" at bounding box center [742, 91] width 64 height 56
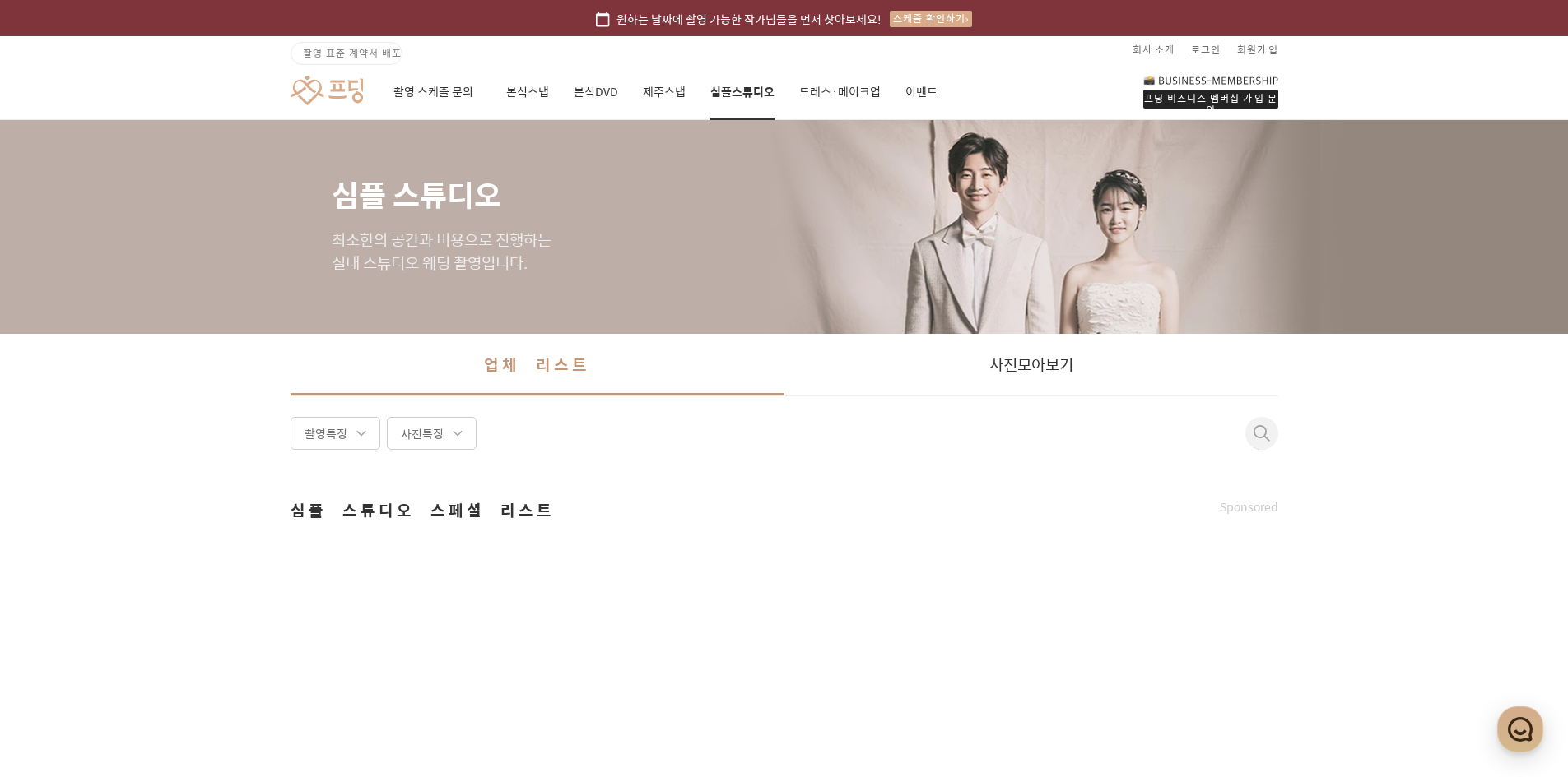
click at [349, 81] on link at bounding box center [327, 90] width 72 height 30
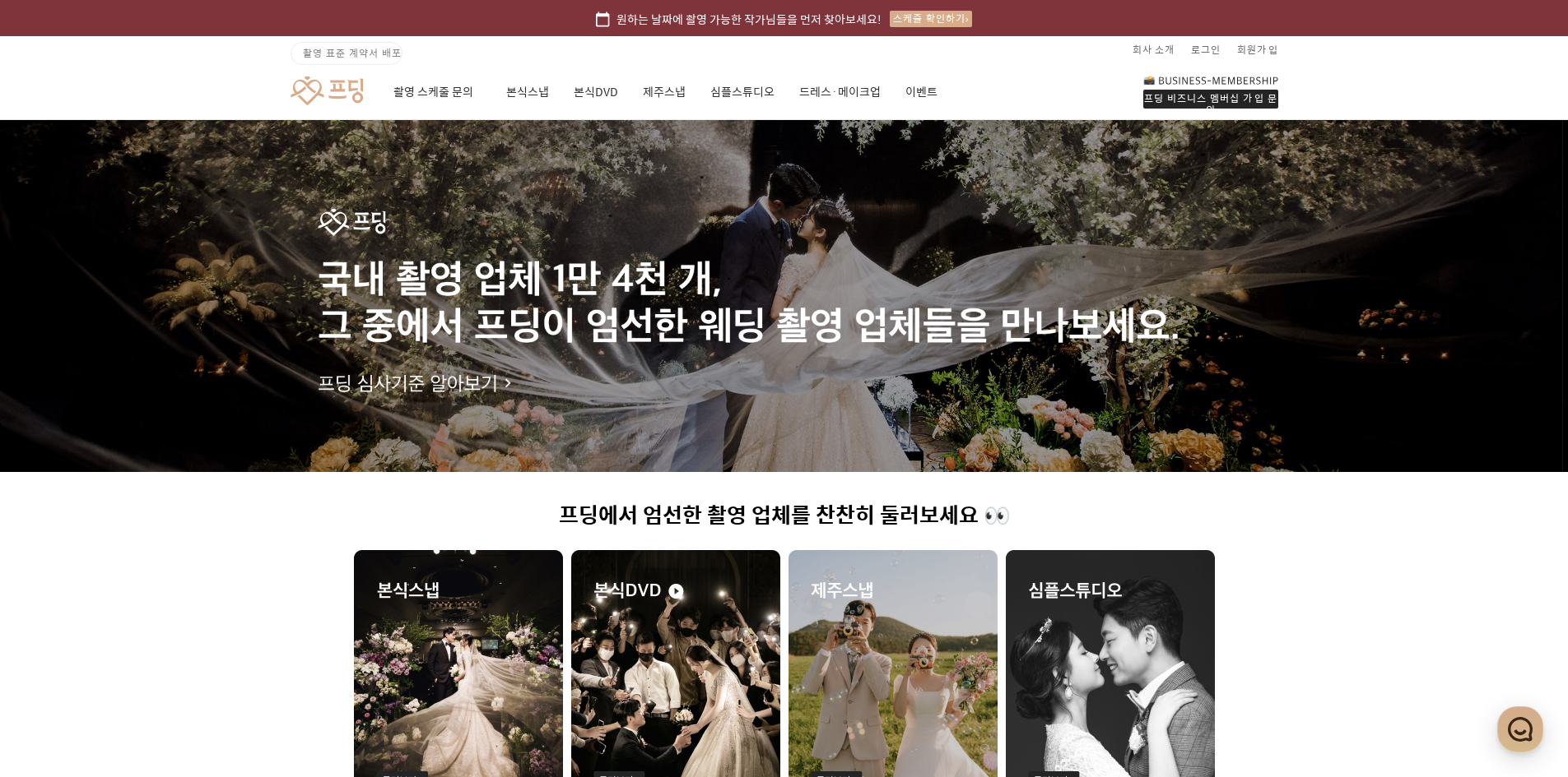
click at [353, 51] on span "촬영 표준 계약서 배포" at bounding box center [352, 53] width 99 height 15
